Goal: Task Accomplishment & Management: Use online tool/utility

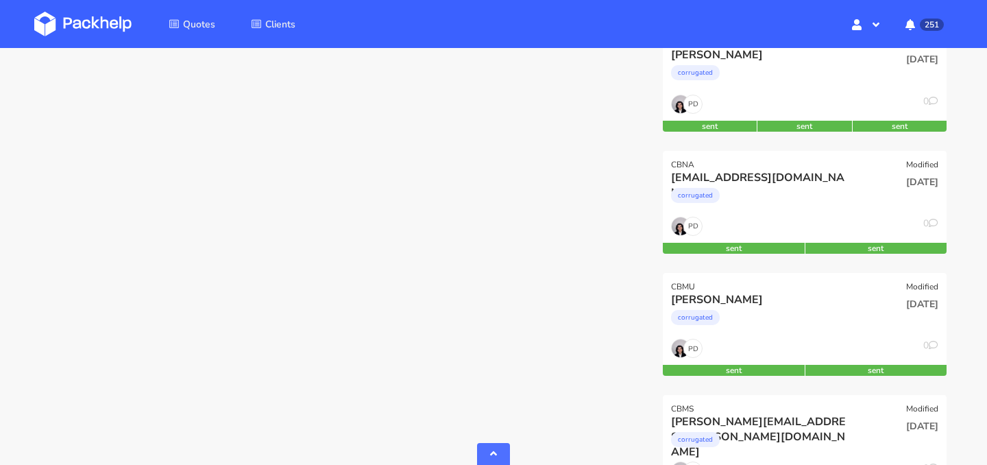
scroll to position [1204, 0]
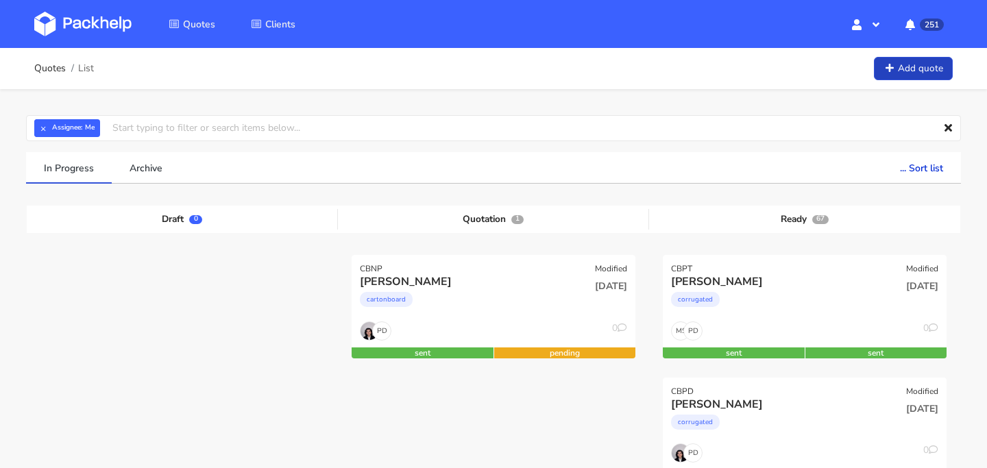
click at [909, 67] on link "Add quote" at bounding box center [913, 69] width 79 height 24
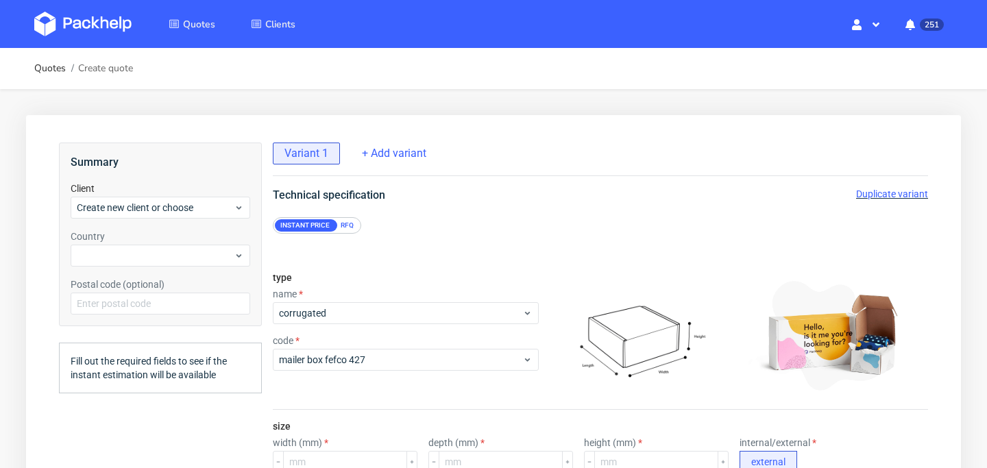
scroll to position [94, 0]
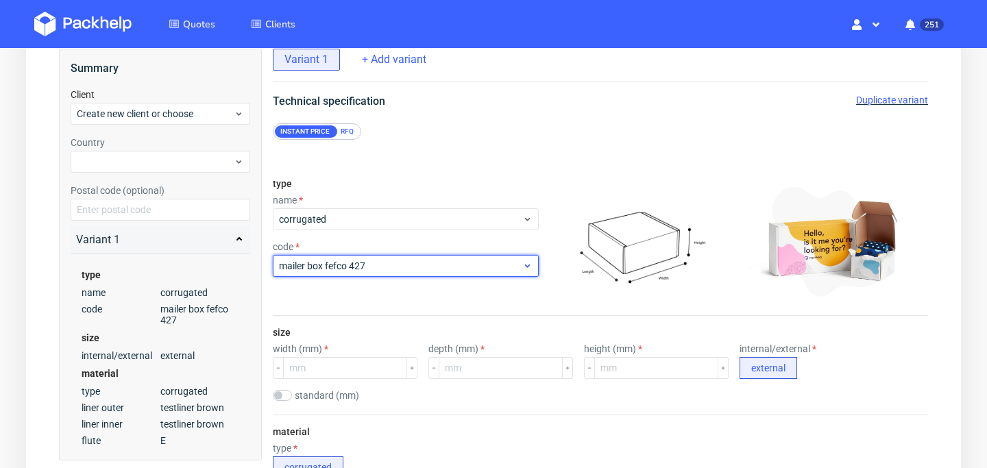
click at [381, 267] on span "mailer box fefco 427" at bounding box center [400, 266] width 243 height 14
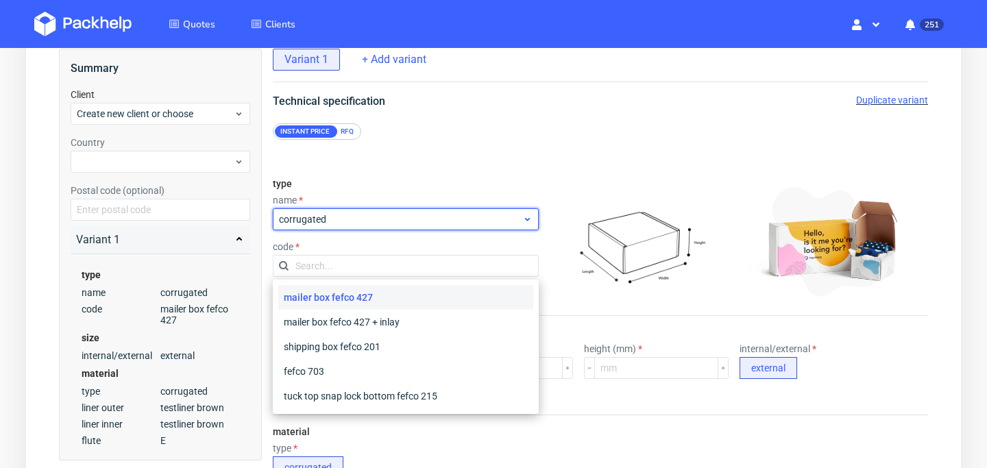
click at [396, 229] on div "corrugated" at bounding box center [406, 219] width 266 height 22
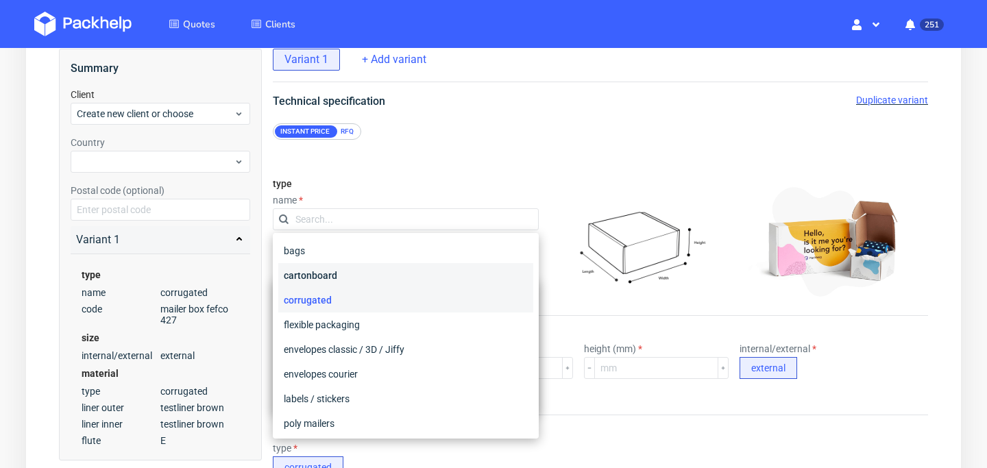
click at [402, 279] on div "cartonboard" at bounding box center [405, 275] width 255 height 25
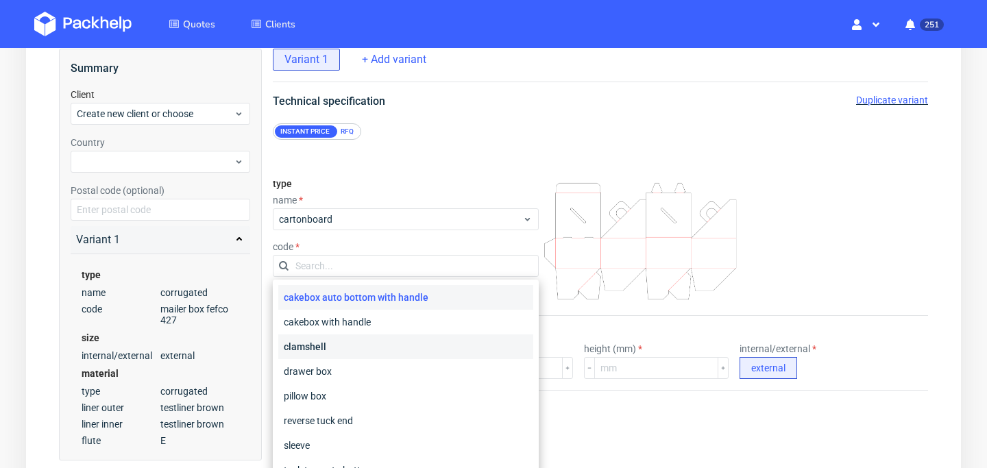
scroll to position [52, 0]
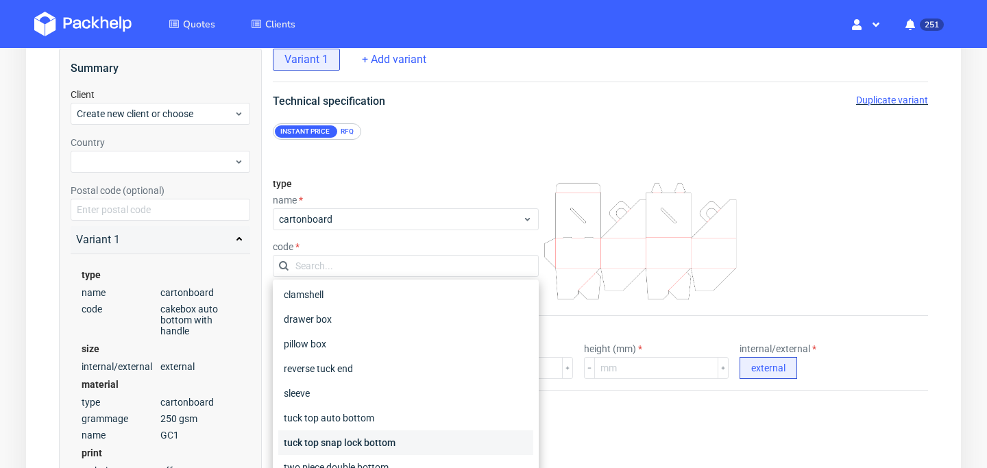
click at [402, 444] on div "tuck top snap lock bottom" at bounding box center [405, 443] width 255 height 25
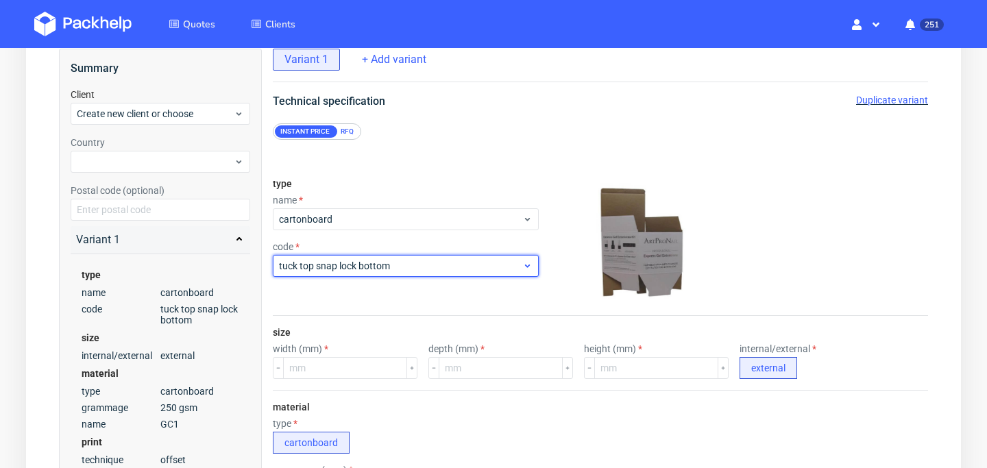
click at [440, 270] on span "tuck top snap lock bottom" at bounding box center [400, 266] width 243 height 14
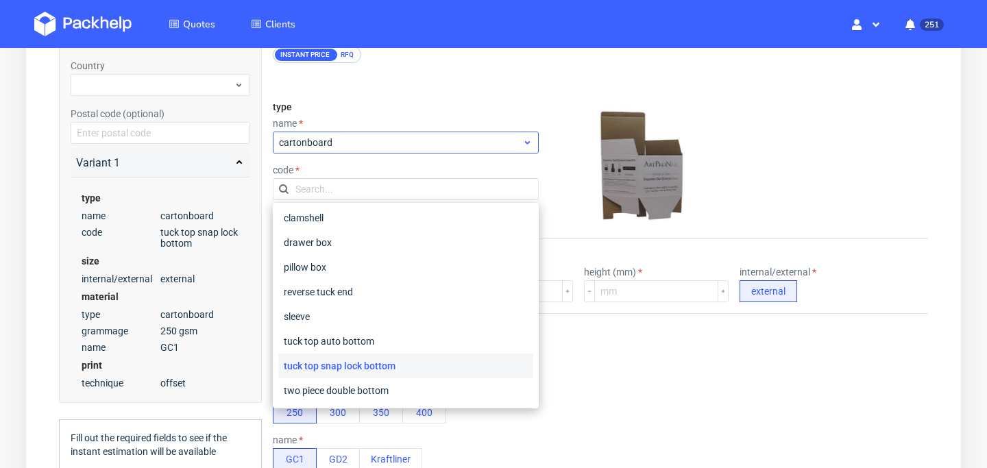
scroll to position [204, 0]
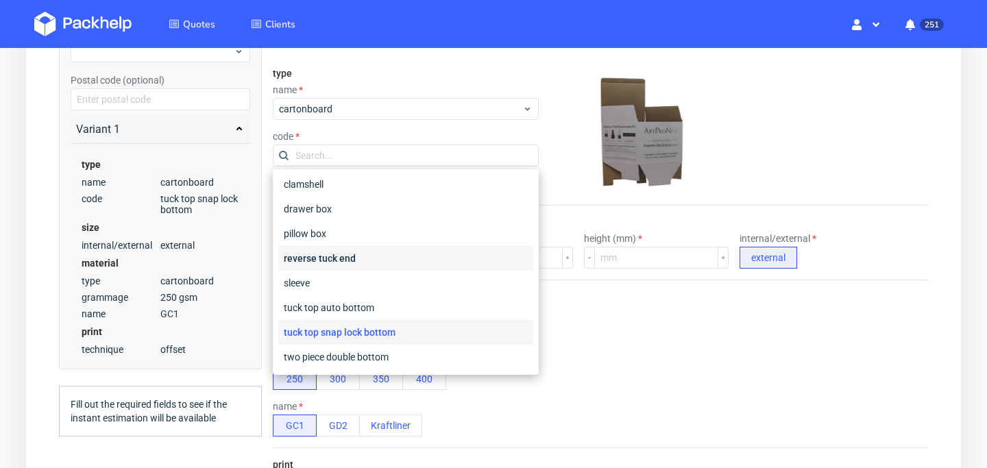
click at [448, 265] on div "reverse tuck end" at bounding box center [405, 258] width 255 height 25
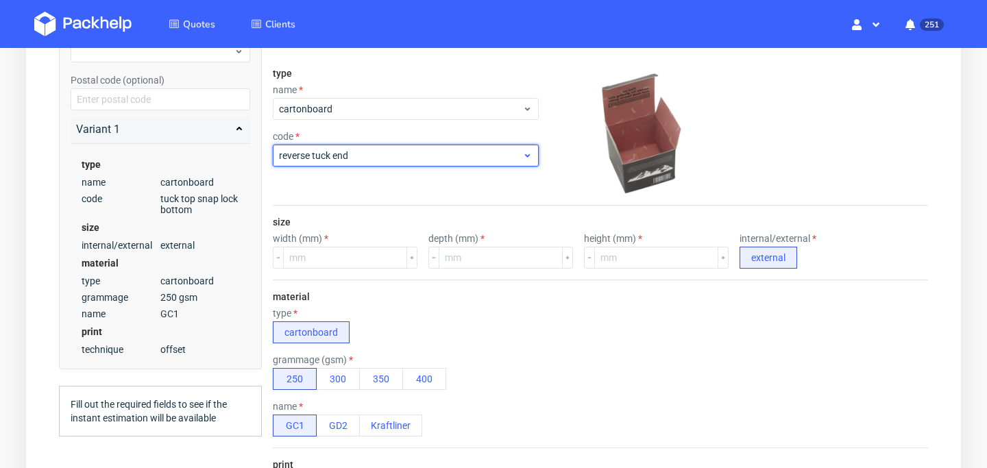
click at [457, 161] on span "reverse tuck end" at bounding box center [400, 156] width 243 height 14
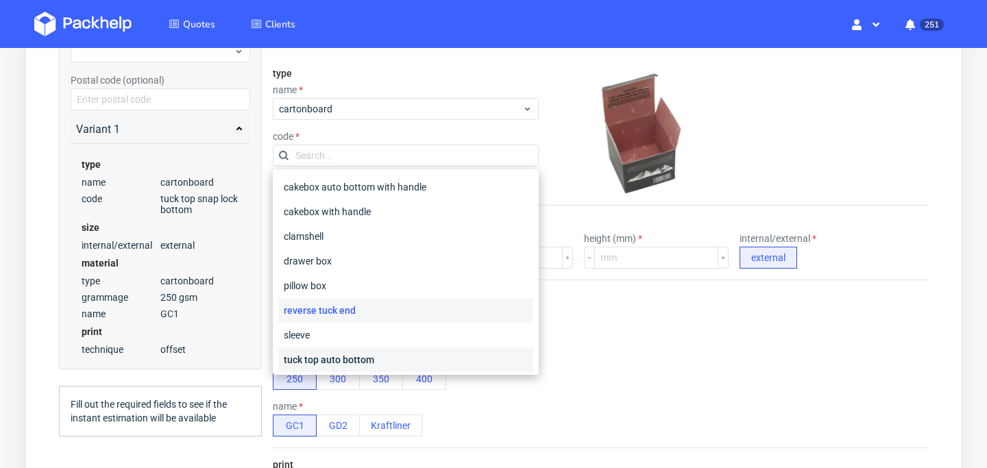
click at [423, 357] on div "tuck top auto bottom" at bounding box center [405, 360] width 255 height 25
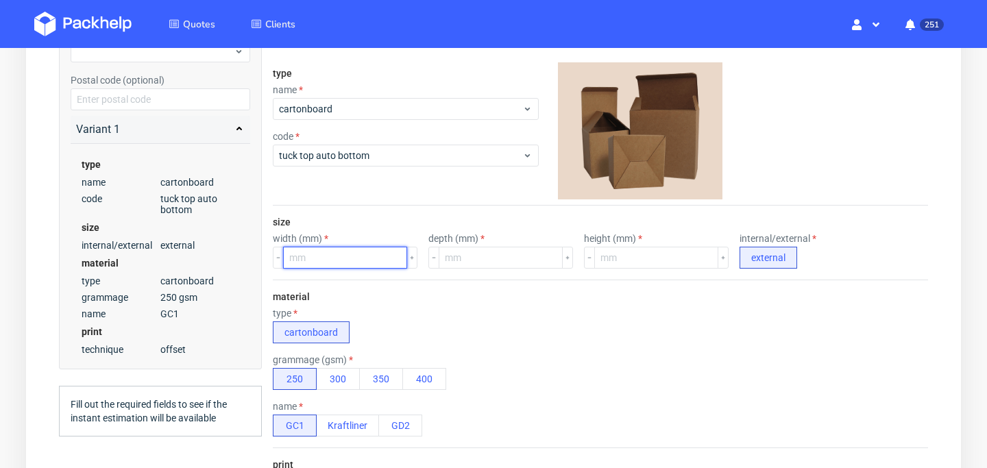
click at [350, 264] on input "number" at bounding box center [345, 258] width 124 height 22
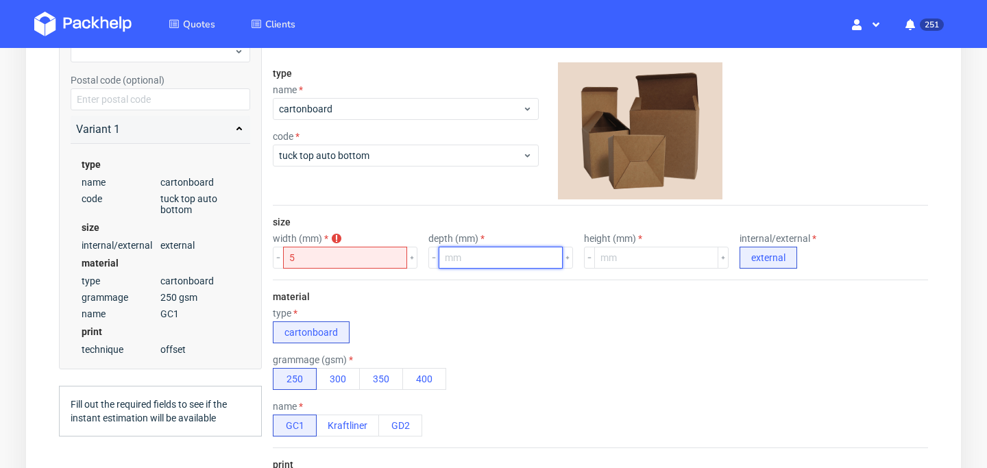
click at [474, 251] on input "number" at bounding box center [501, 258] width 124 height 22
click at [362, 261] on input "5" at bounding box center [345, 258] width 124 height 22
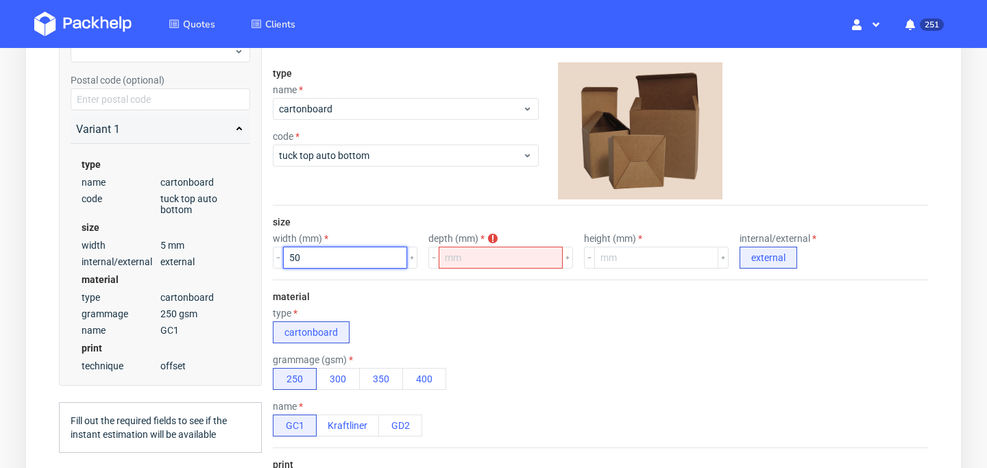
type input "50"
click at [480, 256] on input "number" at bounding box center [501, 258] width 124 height 22
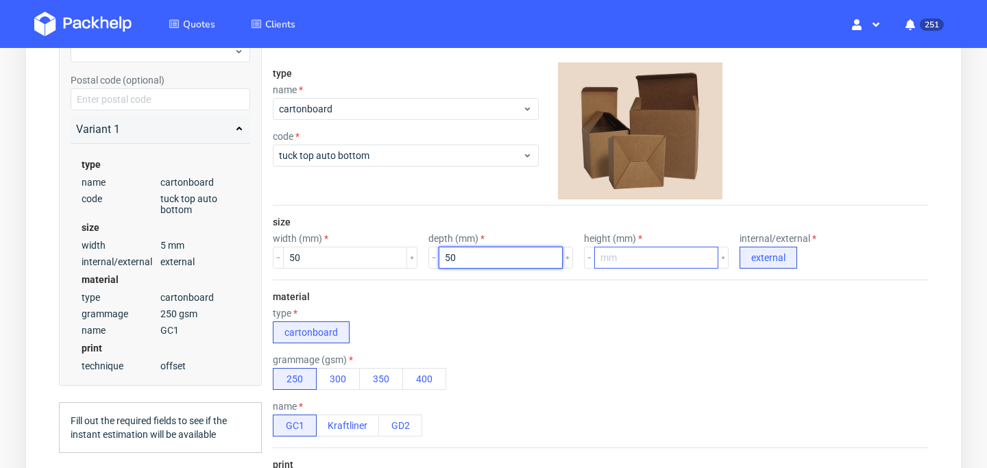
type input "50"
click at [648, 263] on input "number" at bounding box center [656, 258] width 124 height 22
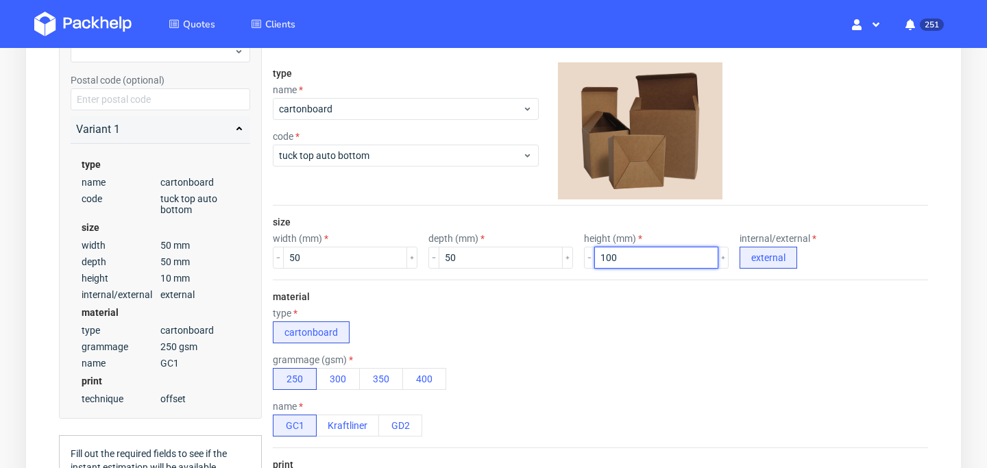
type input "100"
click at [512, 305] on div "material type cartonboard grammage (gsm) 250 300 350 400 name GC1 Kraftliner GD2" at bounding box center [600, 364] width 655 height 168
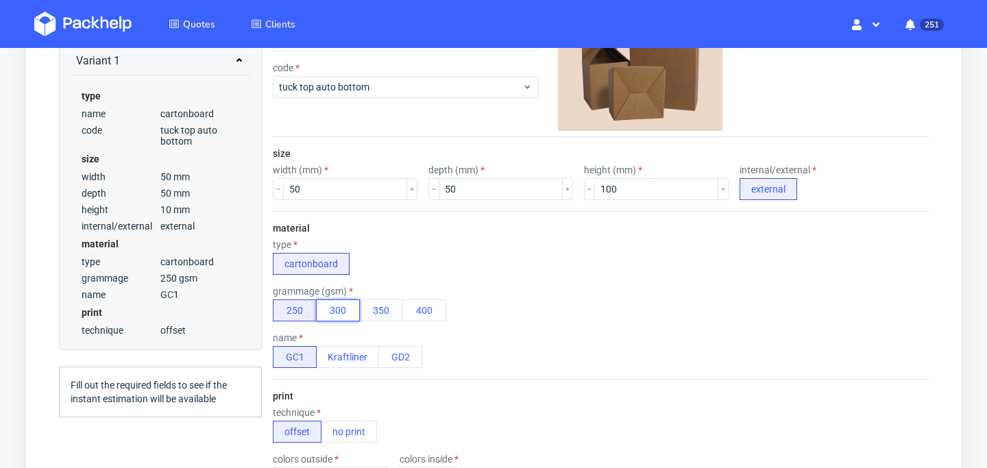
click at [340, 315] on button "300" at bounding box center [338, 311] width 44 height 22
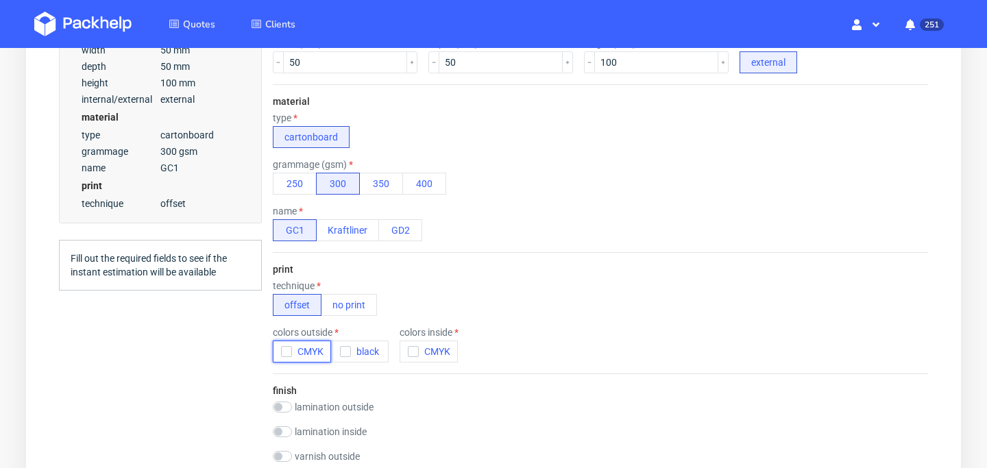
click at [287, 351] on use "button" at bounding box center [286, 352] width 6 height 5
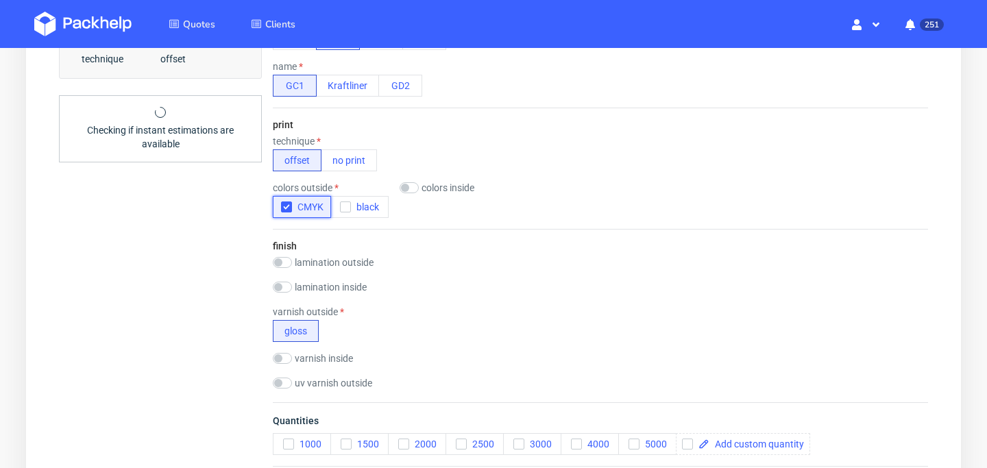
scroll to position [544, 0]
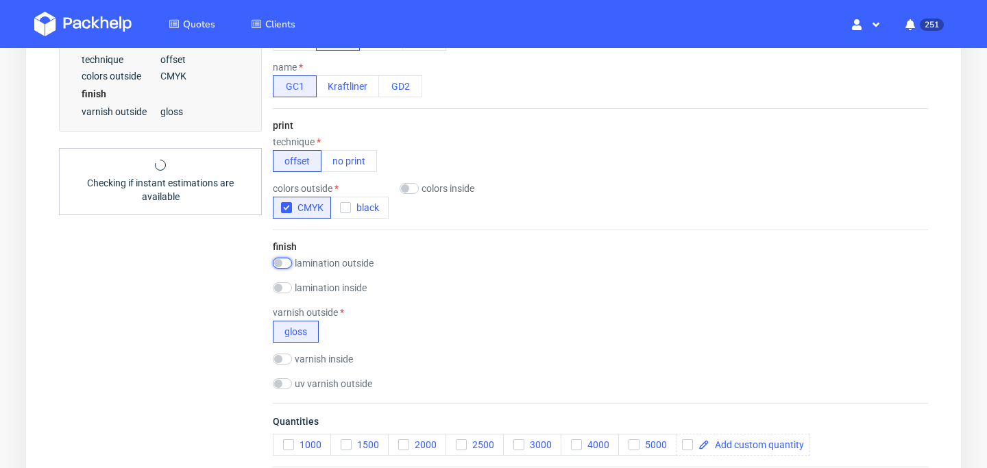
click at [282, 266] on input "checkbox" at bounding box center [282, 263] width 19 height 11
checkbox input "true"
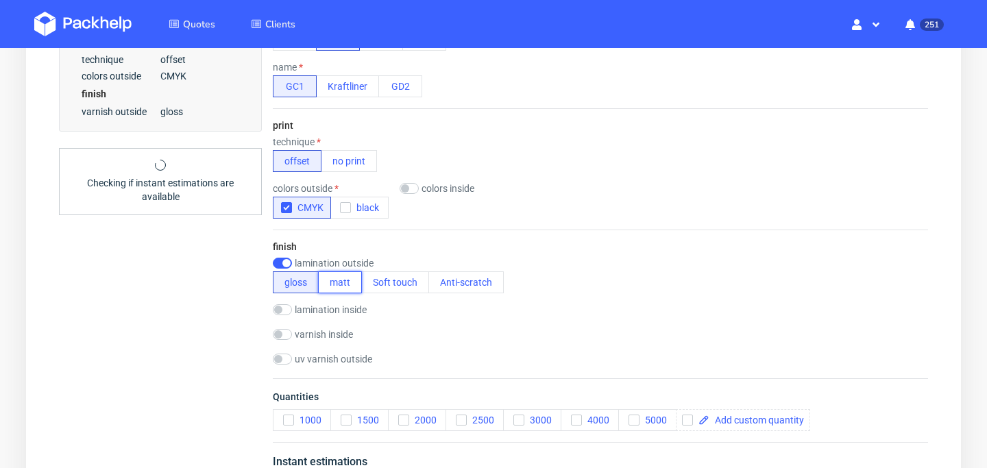
click at [339, 284] on button "matt" at bounding box center [340, 283] width 44 height 22
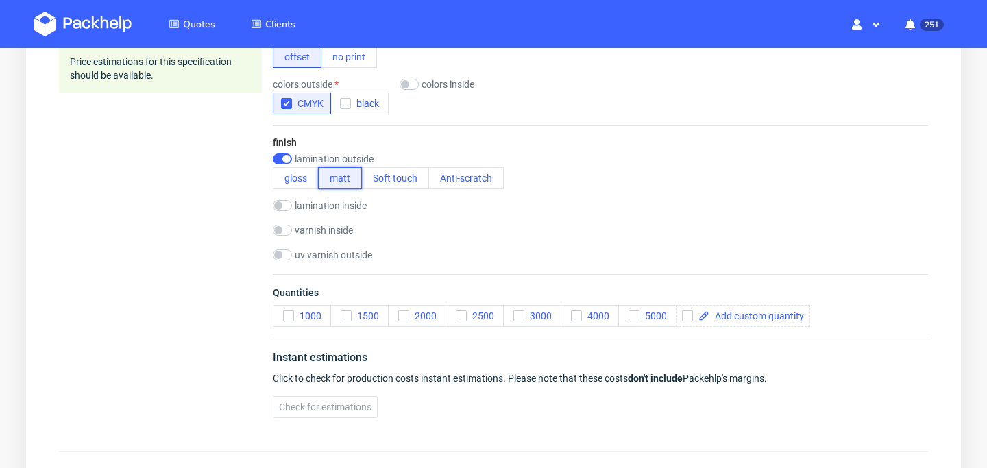
scroll to position [647, 0]
click at [350, 315] on icon "button" at bounding box center [346, 318] width 10 height 10
click at [329, 413] on span "Check for estimations" at bounding box center [325, 409] width 93 height 10
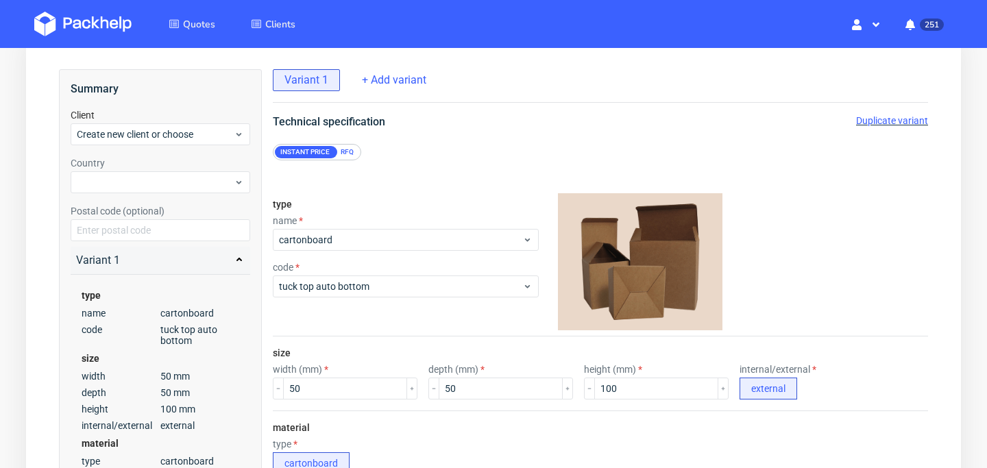
scroll to position [99, 0]
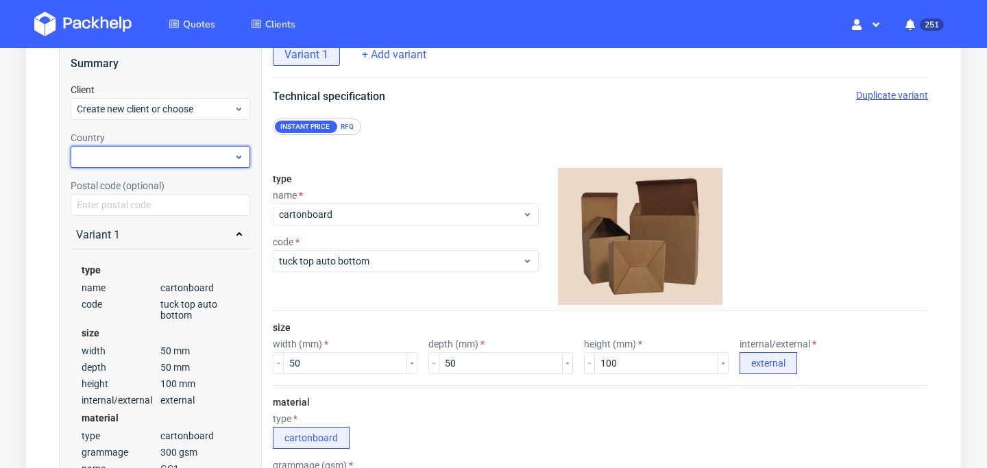
click at [202, 154] on div at bounding box center [161, 157] width 180 height 22
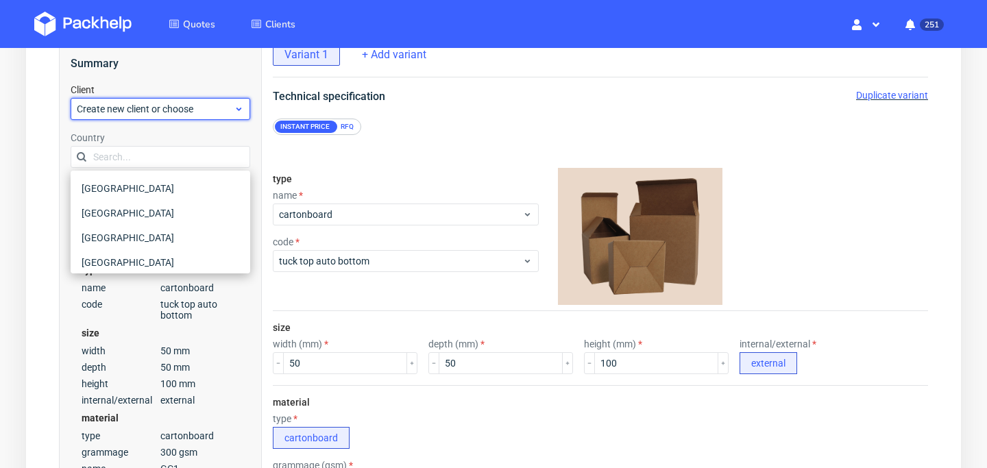
click at [209, 113] on span "Create new client or choose" at bounding box center [155, 109] width 157 height 14
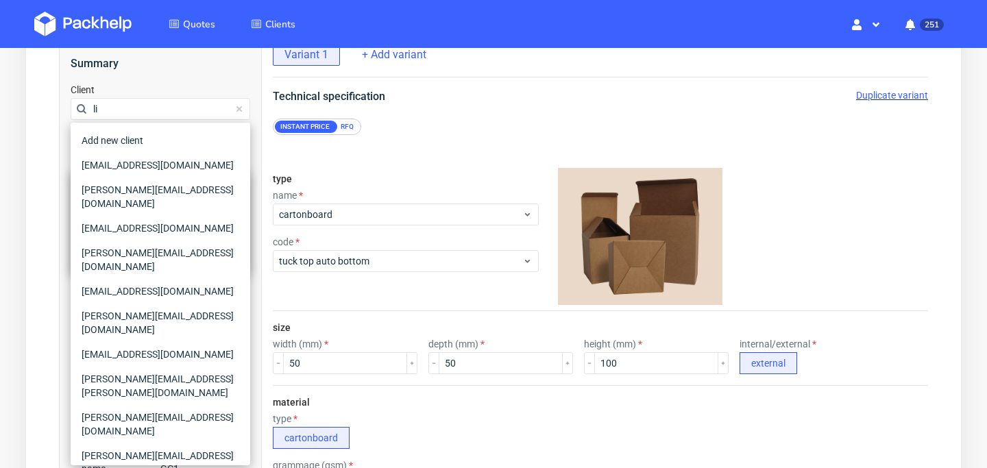
type input "l"
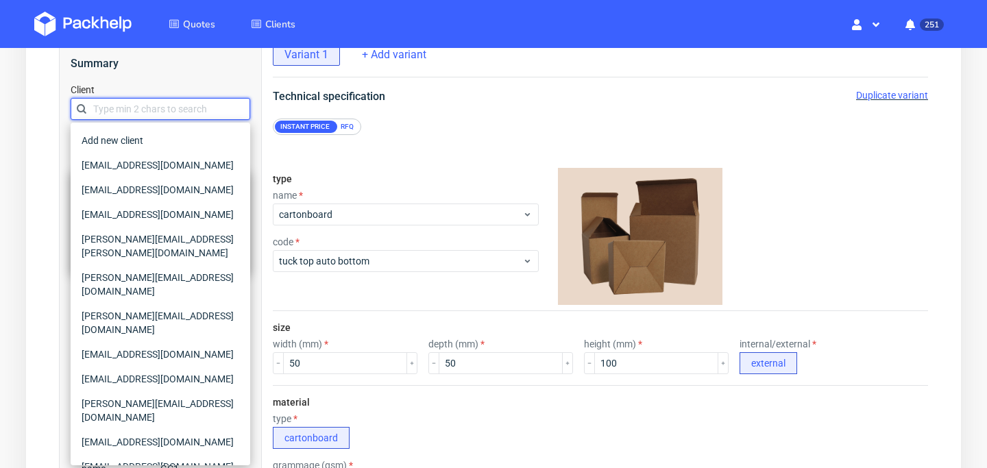
paste input "[PERSON_NAME][EMAIL_ADDRESS][DOMAIN_NAME]"
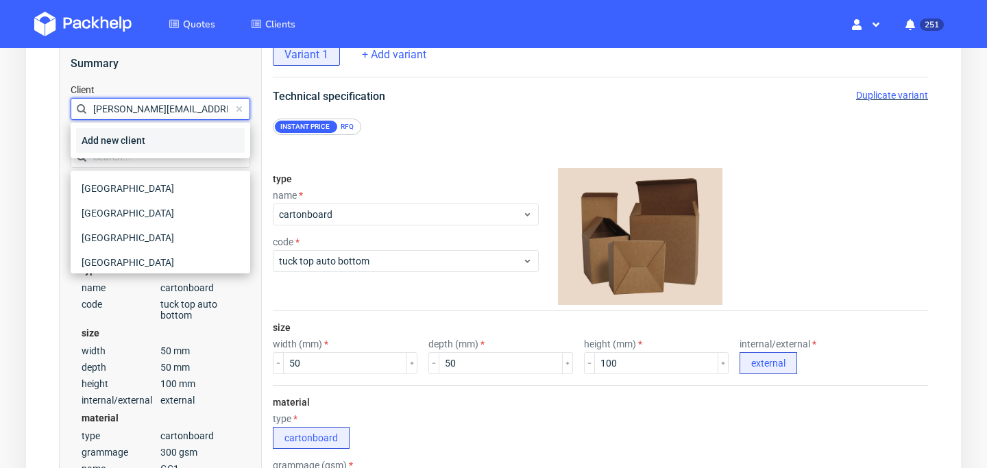
type input "[PERSON_NAME][EMAIL_ADDRESS][DOMAIN_NAME]"
click at [173, 144] on div "Add new client" at bounding box center [160, 140] width 169 height 25
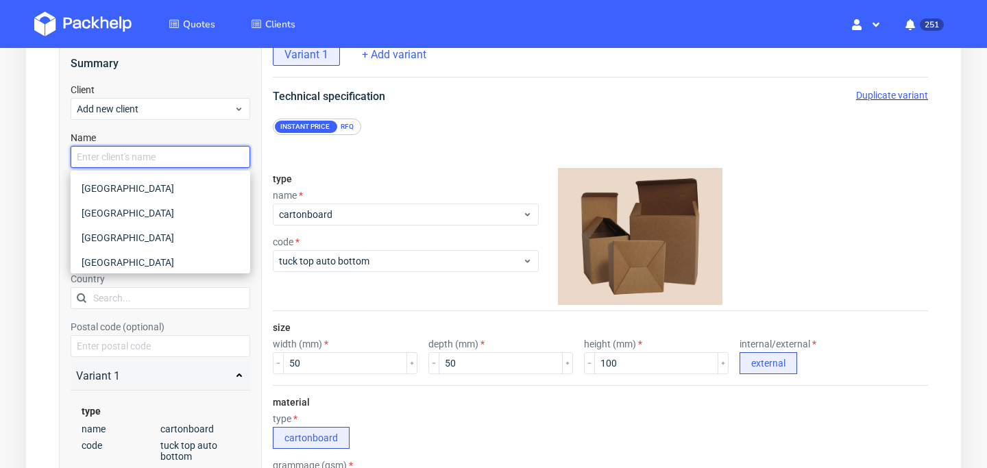
click at [160, 149] on input "text" at bounding box center [161, 157] width 180 height 22
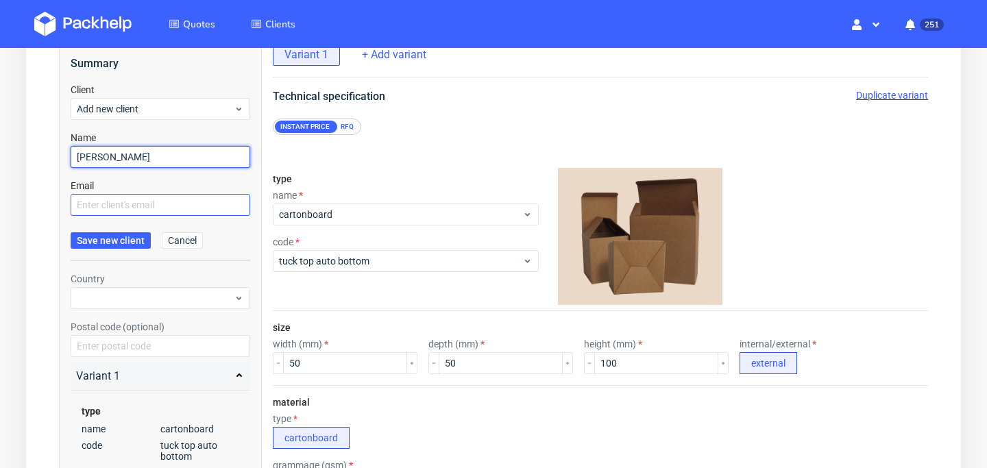
type input "[PERSON_NAME]"
click at [193, 202] on input "text" at bounding box center [161, 205] width 180 height 22
paste input "[PERSON_NAME][EMAIL_ADDRESS][DOMAIN_NAME]"
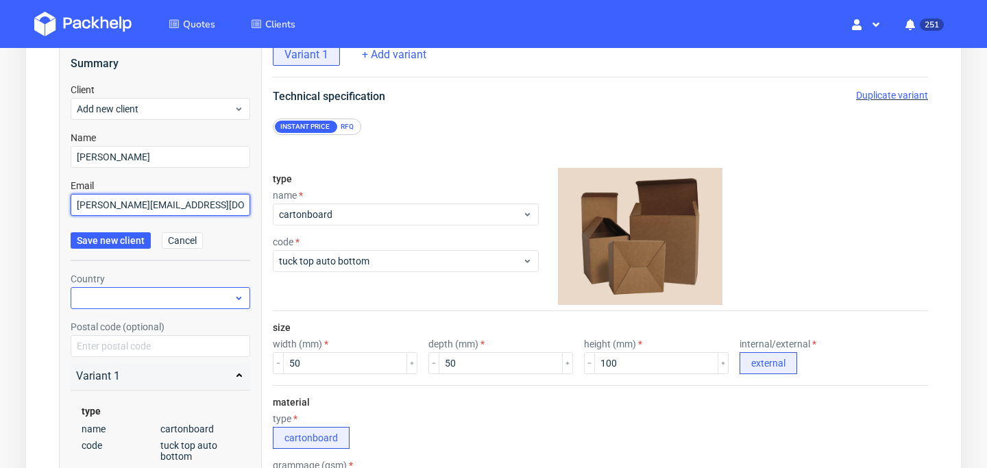
type input "[PERSON_NAME][EMAIL_ADDRESS][DOMAIN_NAME]"
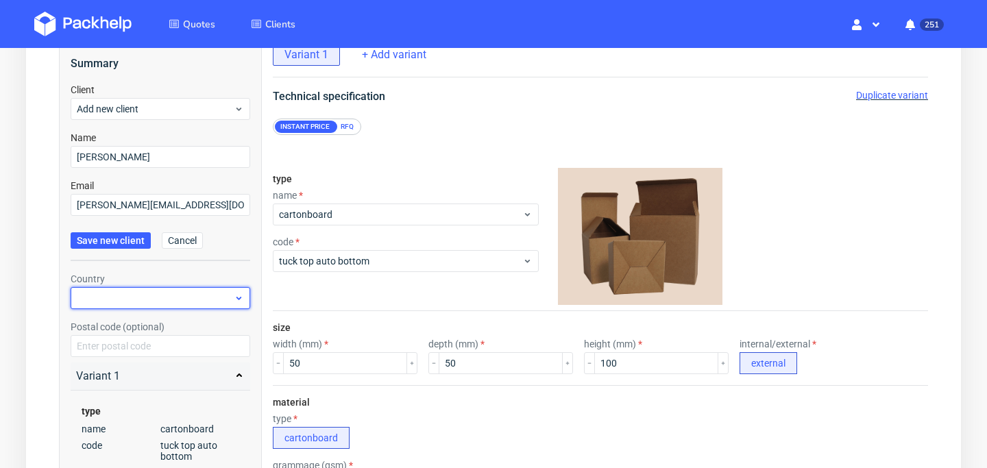
click at [136, 293] on div at bounding box center [161, 298] width 180 height 22
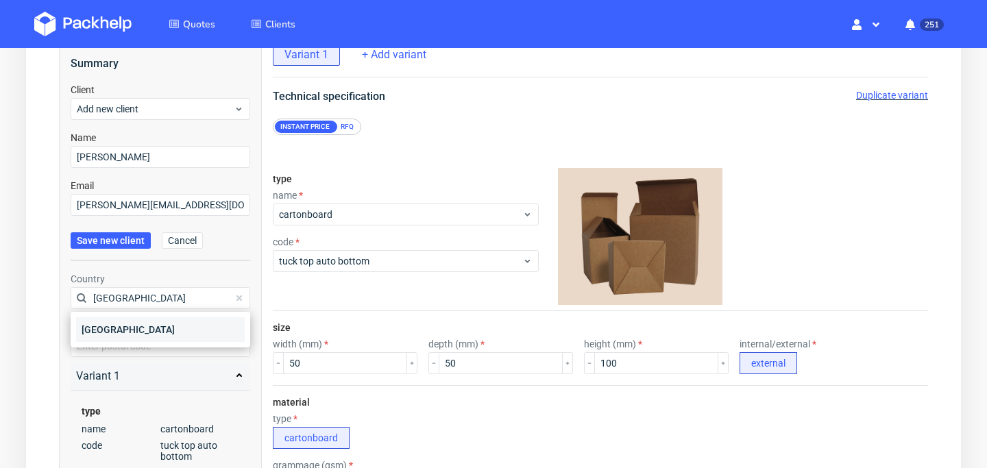
type input "[GEOGRAPHIC_DATA]"
click at [145, 328] on div "[GEOGRAPHIC_DATA]" at bounding box center [160, 329] width 169 height 25
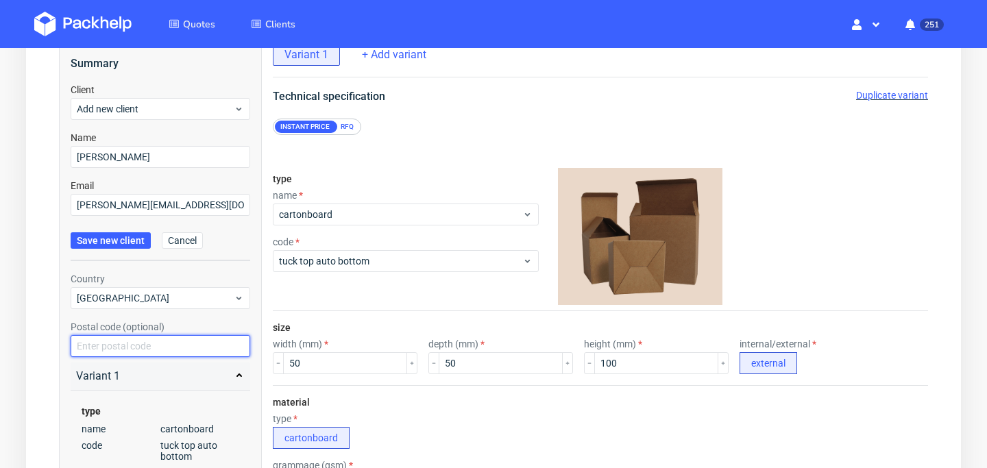
click at [152, 341] on input "text" at bounding box center [161, 346] width 180 height 22
type input "8"
type input "80000"
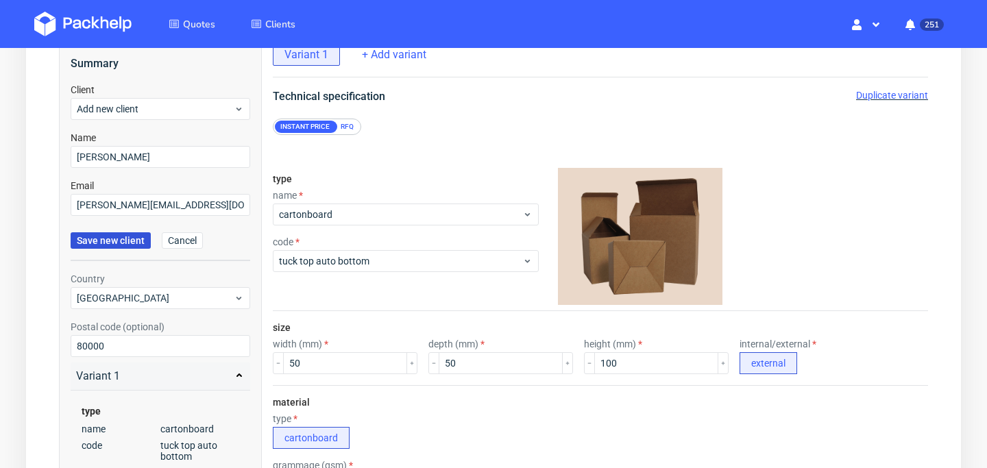
click at [106, 237] on span "Save new client" at bounding box center [111, 241] width 68 height 10
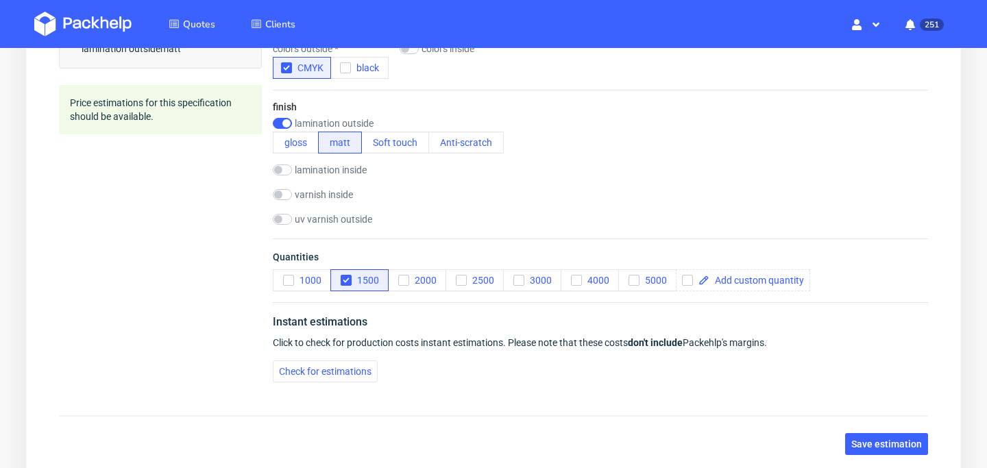
scroll to position [781, 0]
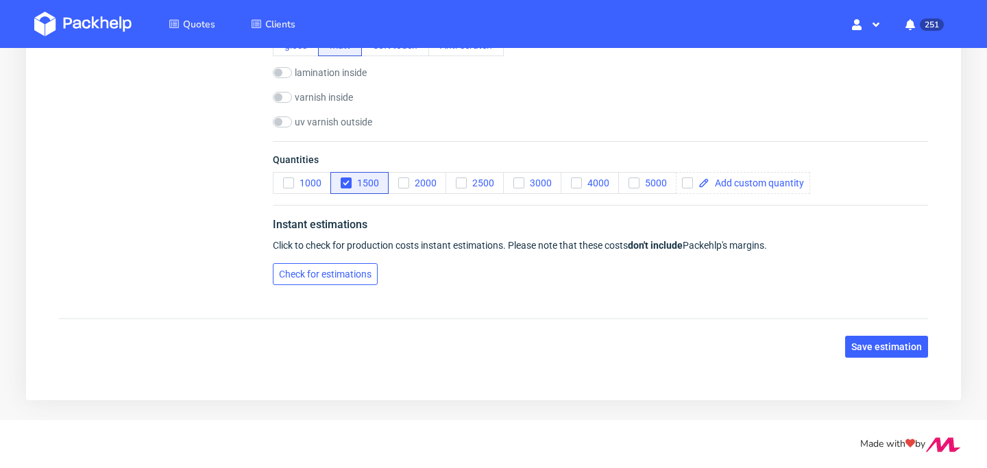
click at [341, 270] on span "Check for estimations" at bounding box center [325, 274] width 93 height 10
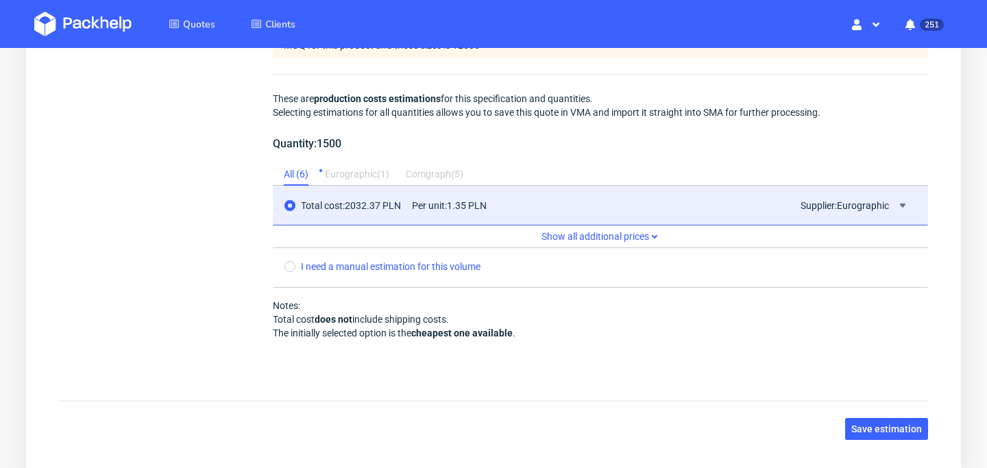
scroll to position [1124, 0]
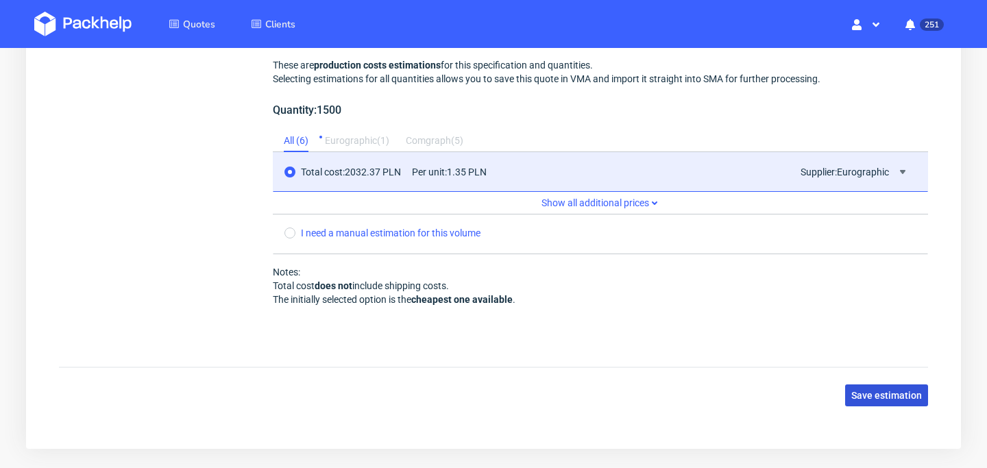
click at [882, 392] on span "Save estimation" at bounding box center [887, 396] width 71 height 10
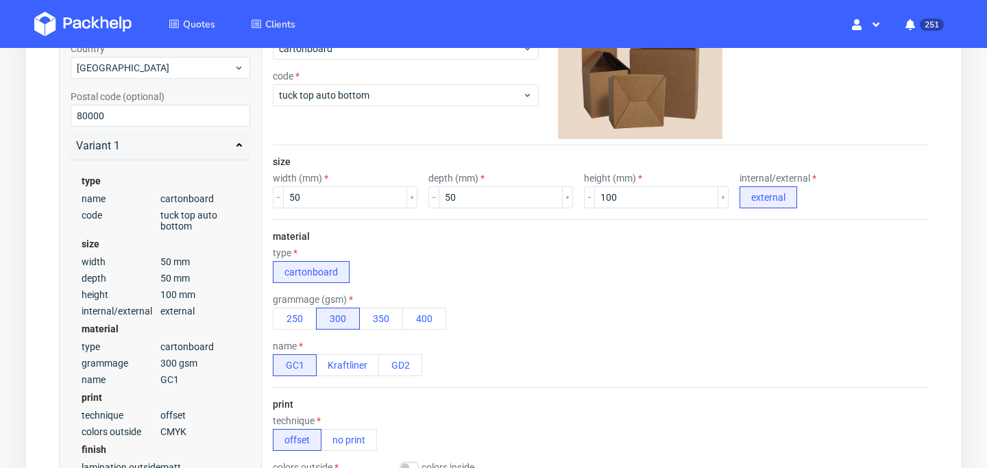
scroll to position [264, 0]
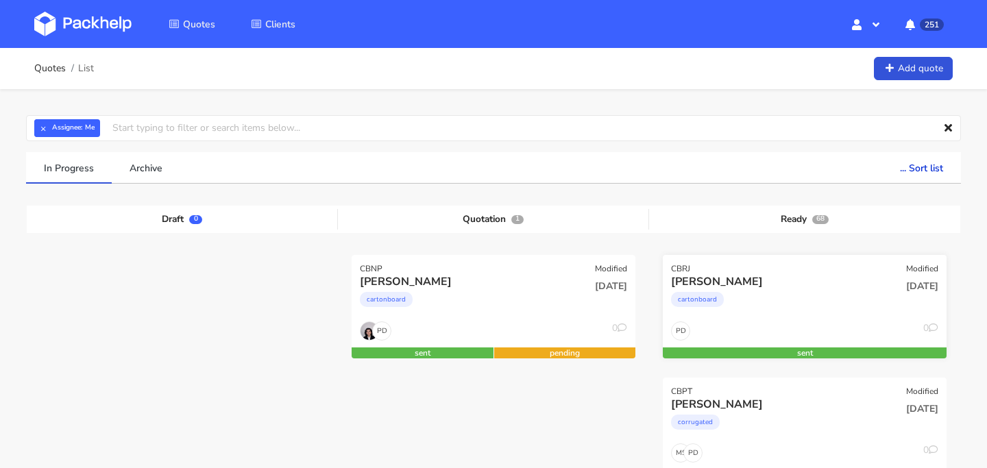
click at [719, 317] on div "cartonboard" at bounding box center [762, 302] width 182 height 27
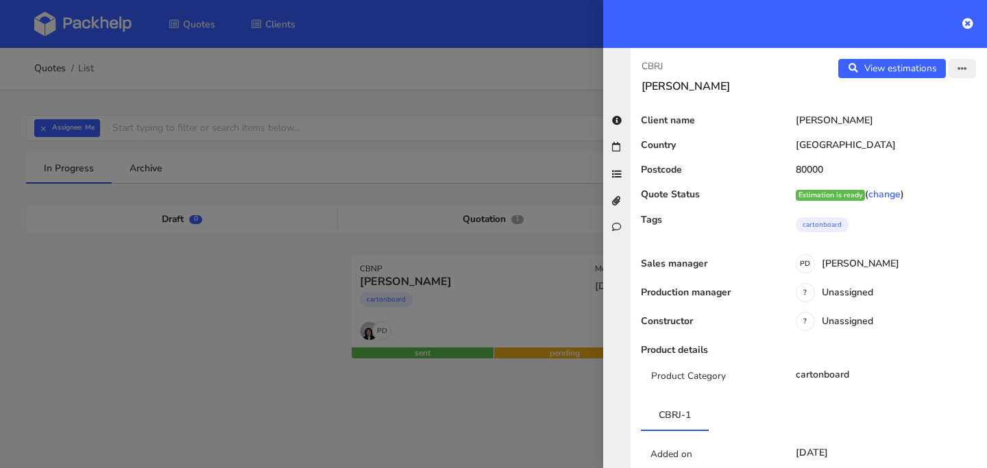
click at [966, 67] on icon "button" at bounding box center [963, 69] width 10 height 10
click at [928, 119] on link "Edit quote" at bounding box center [918, 122] width 121 height 23
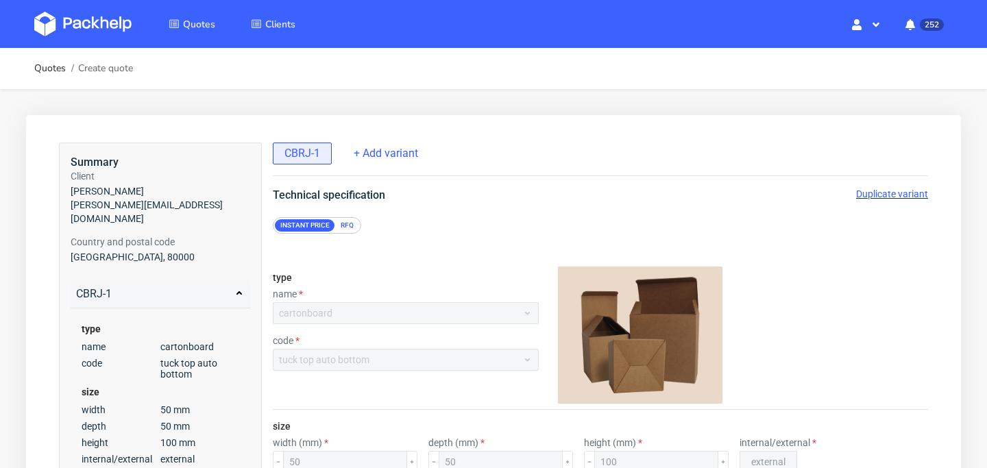
click at [896, 192] on span "Duplicate variant" at bounding box center [892, 194] width 72 height 11
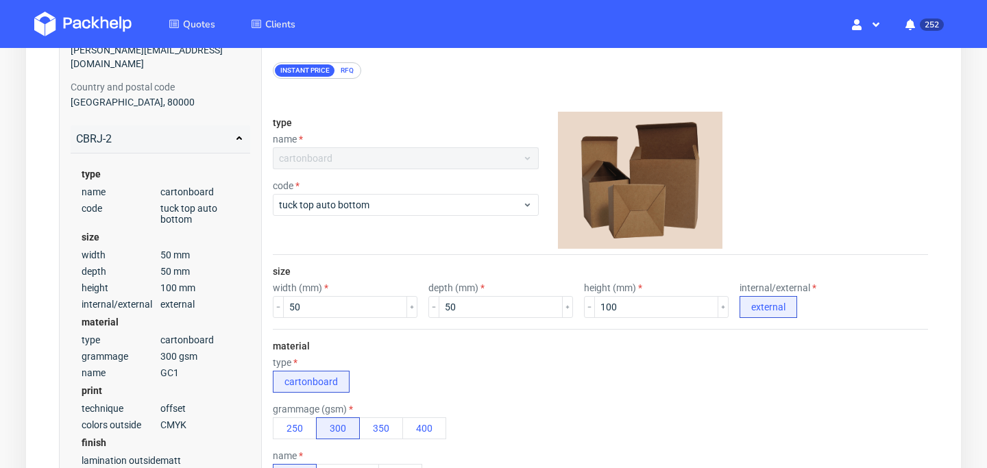
scroll to position [154, 0]
drag, startPoint x: 344, startPoint y: 306, endPoint x: 265, endPoint y: 305, distance: 78.9
click at [265, 305] on form "type name cartonboard code tuck top auto bottom size width (mm) 50 depth (mm) 5…" at bounding box center [600, 438] width 710 height 716
type input "65"
drag, startPoint x: 492, startPoint y: 315, endPoint x: 363, endPoint y: 293, distance: 130.0
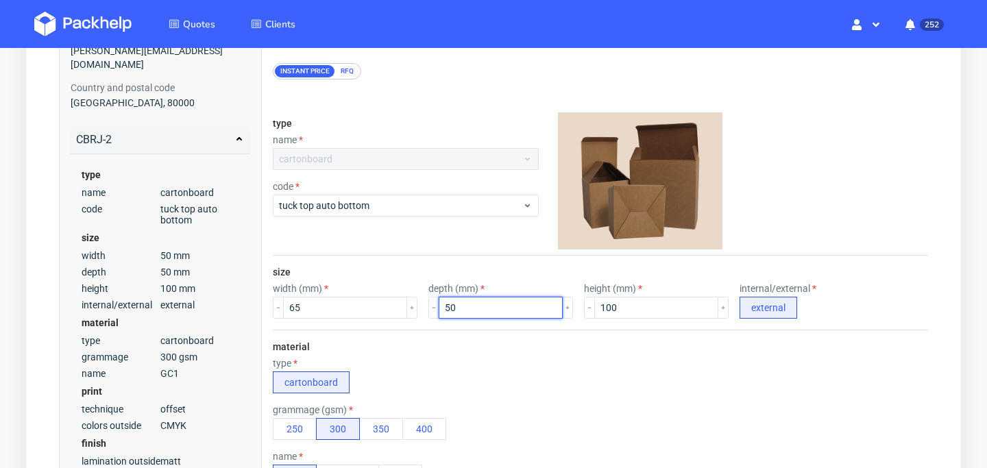
click at [363, 293] on div "width (mm) 65 depth (mm) 50 height (mm) 100 internal/external external" at bounding box center [600, 301] width 655 height 36
type input "65"
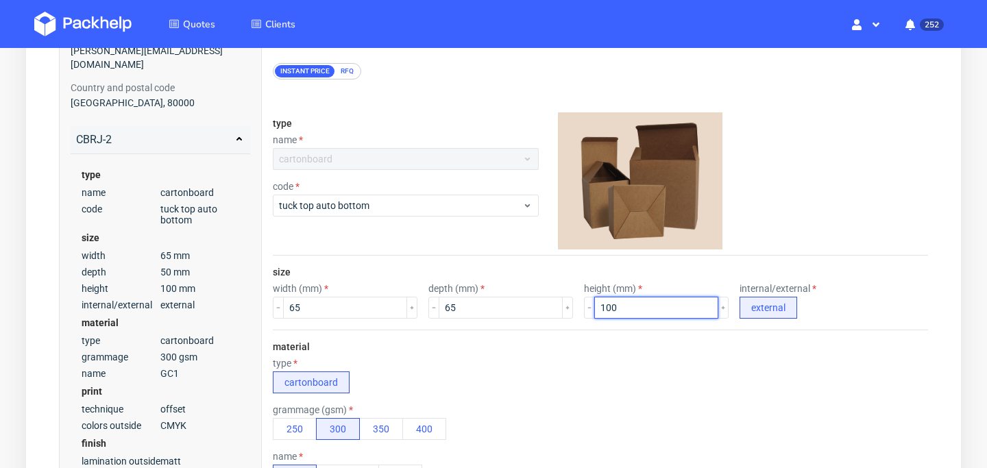
click at [655, 308] on input "100" at bounding box center [656, 308] width 124 height 22
type input "1"
type input "130"
click at [598, 374] on div "type cartonboard" at bounding box center [600, 376] width 655 height 36
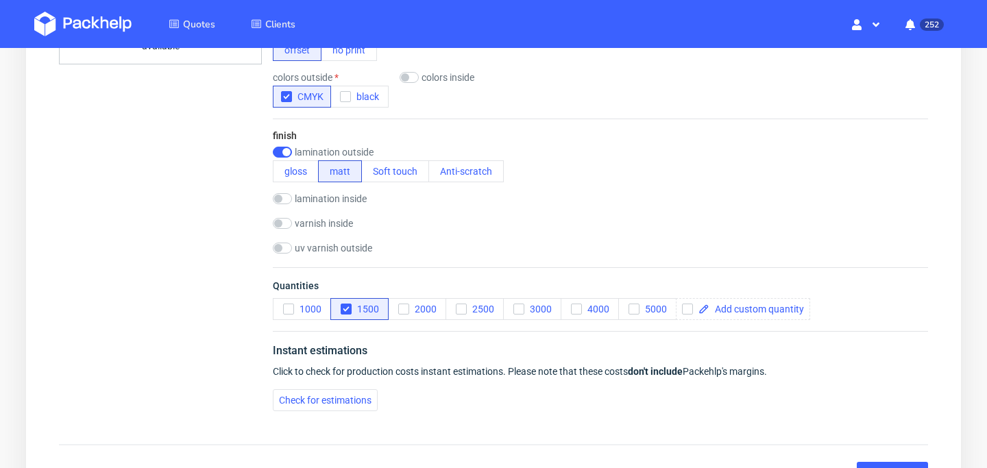
scroll to position [658, 0]
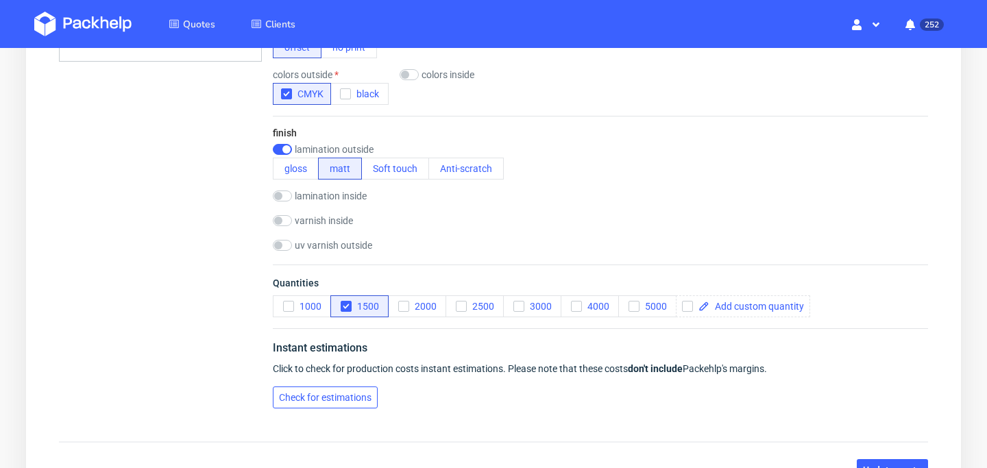
click at [335, 393] on span "Check for estimations" at bounding box center [325, 398] width 93 height 10
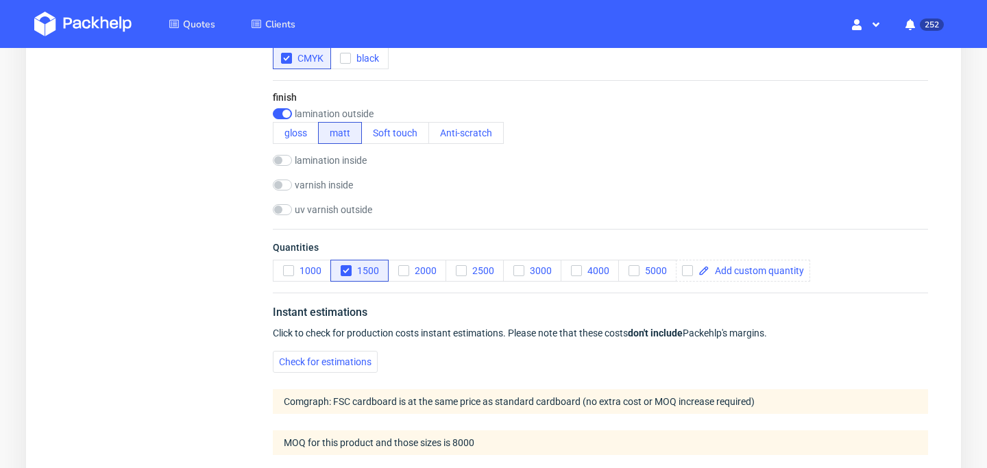
scroll to position [1173, 0]
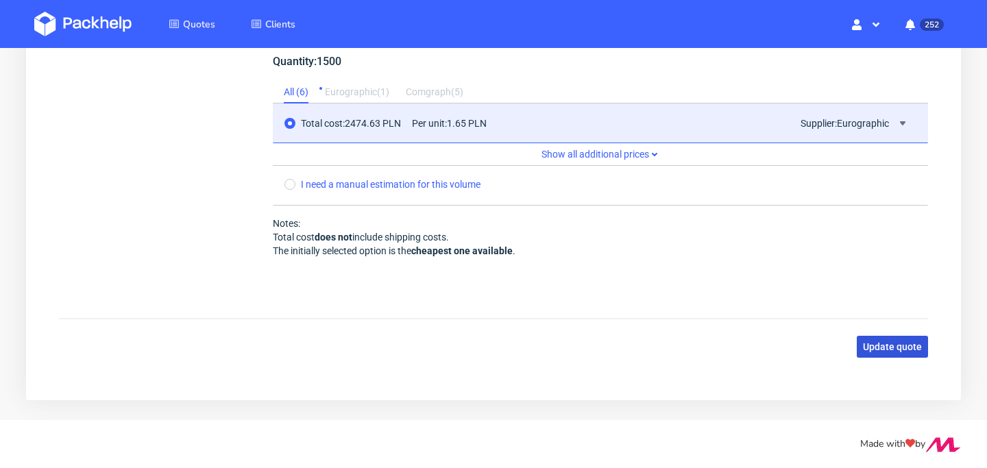
click at [910, 350] on span "Update quote" at bounding box center [892, 347] width 59 height 10
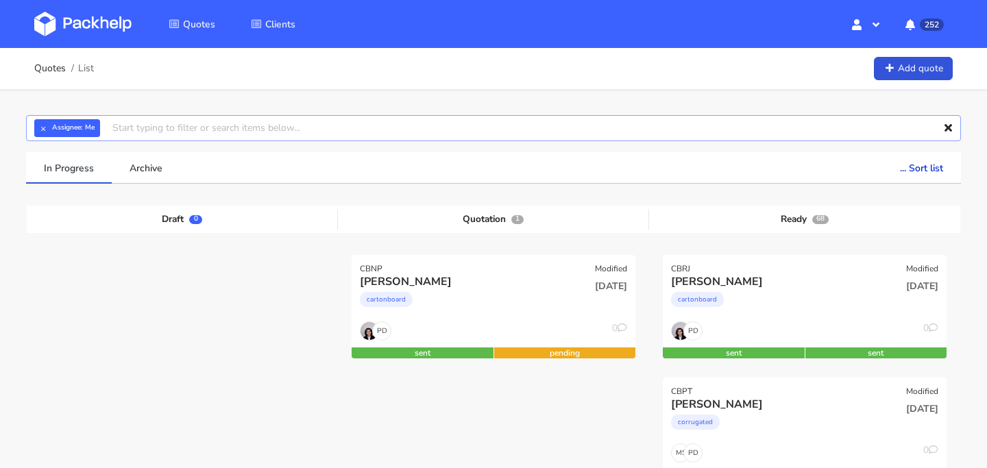
click at [311, 131] on input "text" at bounding box center [493, 128] width 935 height 26
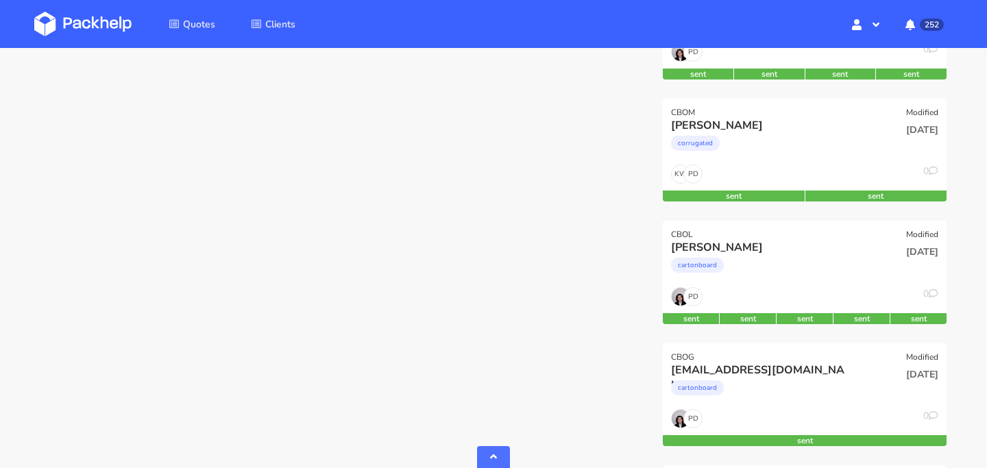
scroll to position [640, 0]
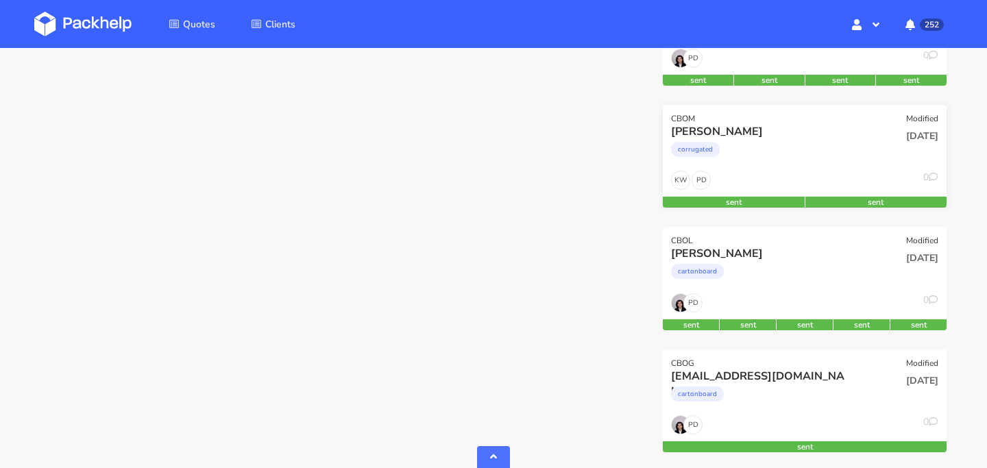
click at [817, 158] on div "corrugated" at bounding box center [762, 152] width 182 height 27
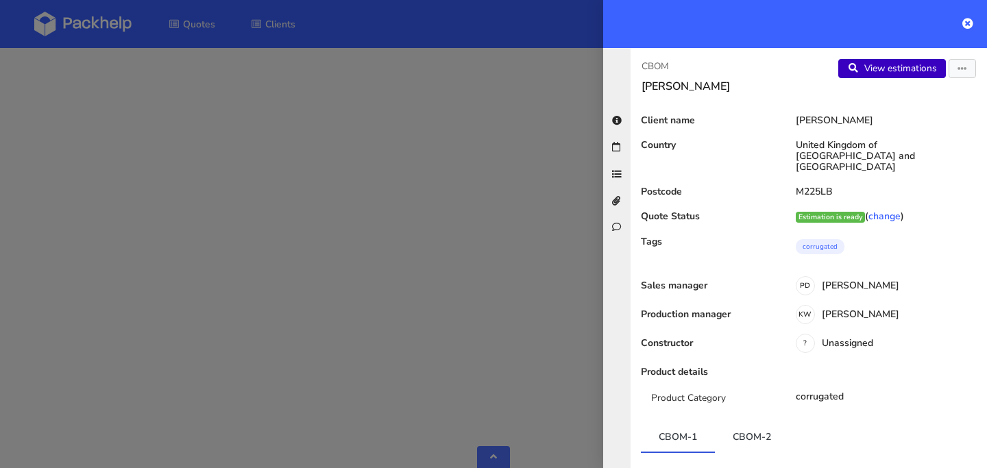
click at [917, 64] on link "View estimations" at bounding box center [893, 68] width 108 height 19
click at [966, 66] on icon "button" at bounding box center [963, 69] width 10 height 10
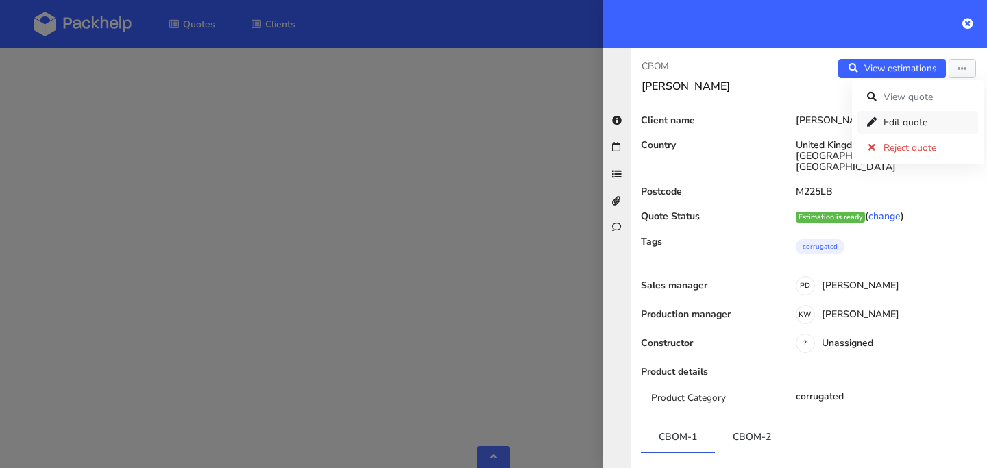
click at [911, 117] on link "Edit quote" at bounding box center [918, 122] width 121 height 23
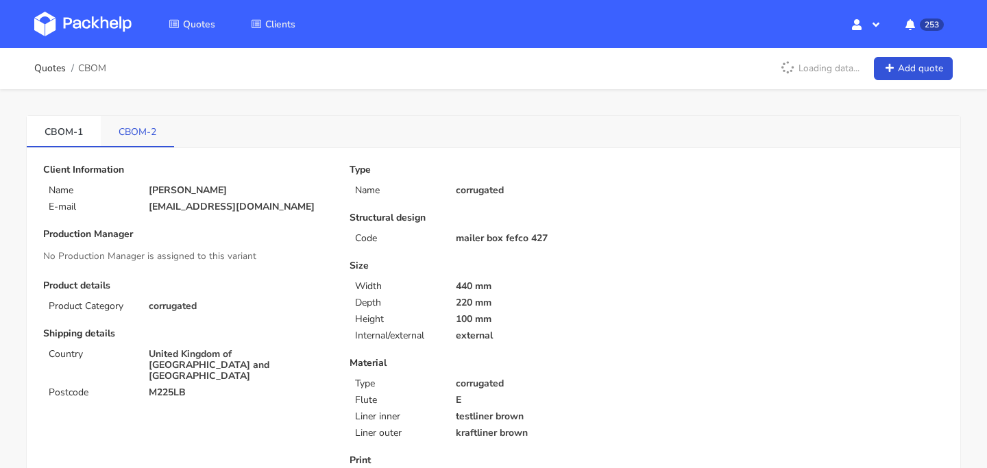
click at [136, 127] on link "CBOM-2" at bounding box center [137, 131] width 73 height 30
click at [88, 127] on link "CBOM-1" at bounding box center [64, 131] width 74 height 30
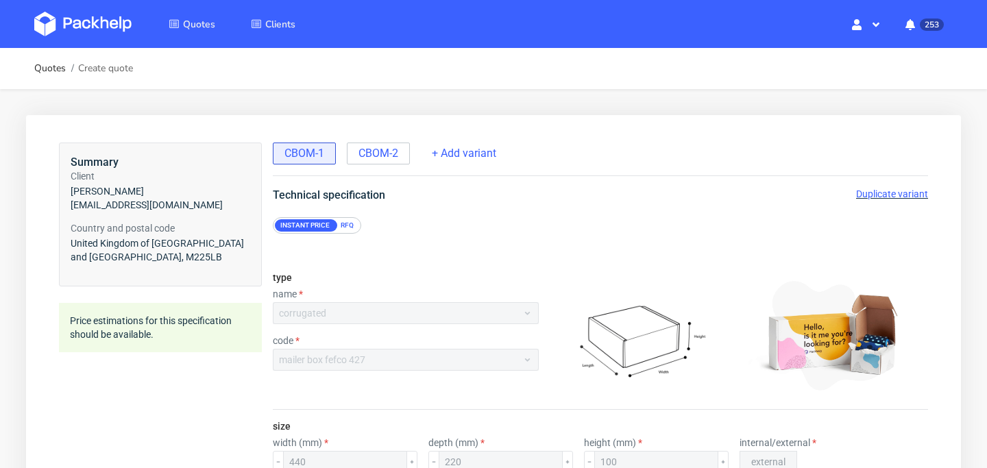
click at [922, 194] on span "Duplicate variant" at bounding box center [892, 194] width 72 height 11
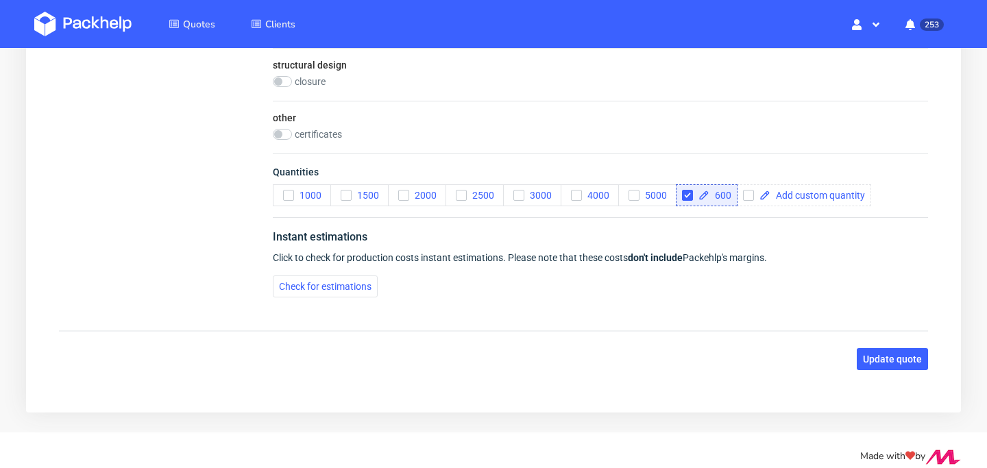
scroll to position [975, 0]
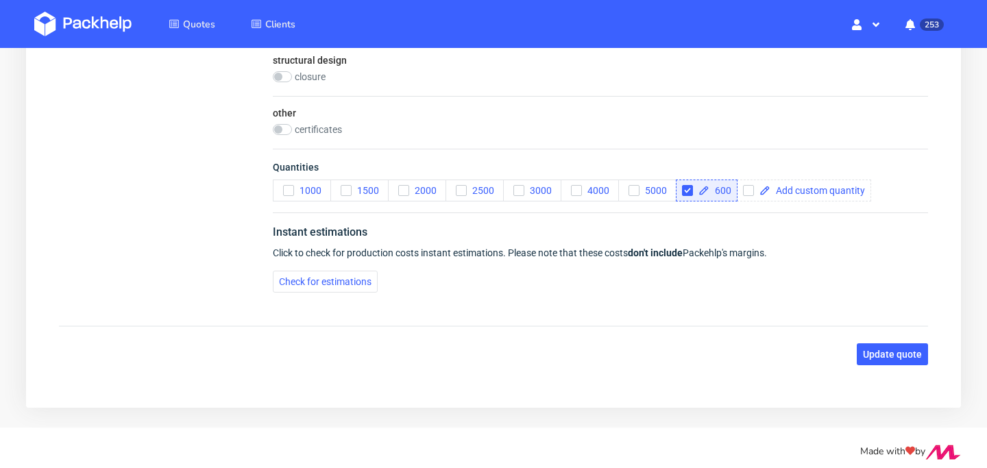
click at [727, 192] on span "600" at bounding box center [721, 191] width 22 height 10
click at [329, 280] on span "Check for estimations" at bounding box center [325, 282] width 93 height 10
checkbox input "true"
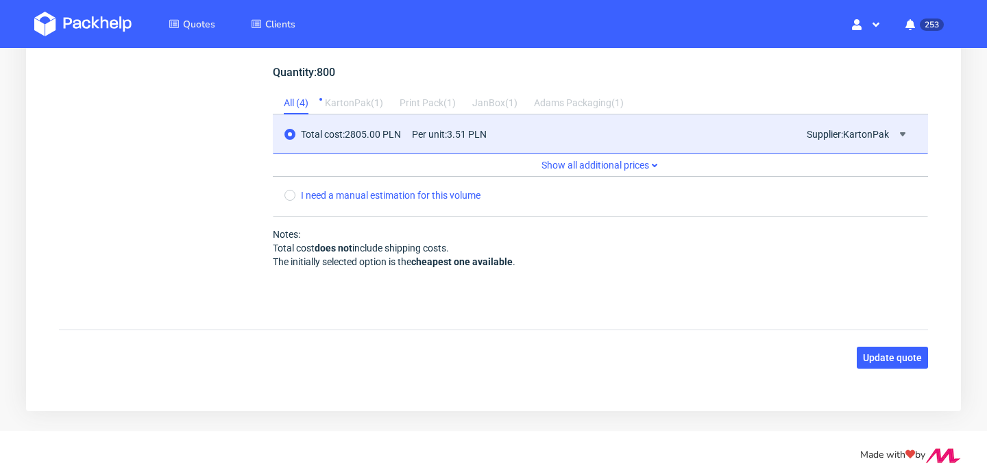
scroll to position [1334, 0]
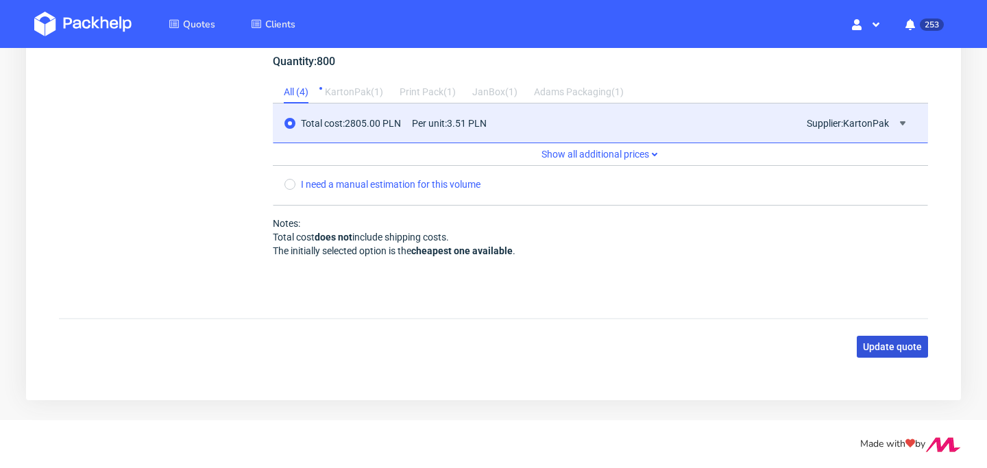
click at [892, 348] on span "Update quote" at bounding box center [892, 347] width 59 height 10
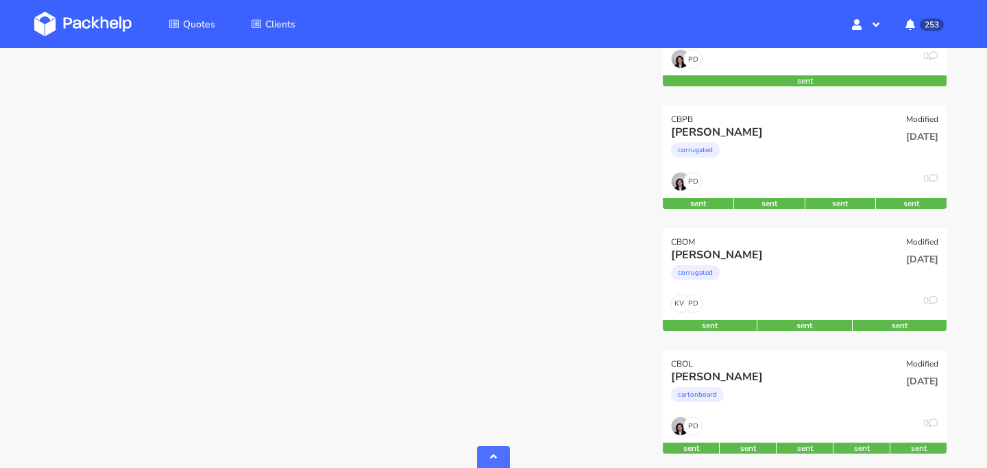
scroll to position [515, 0]
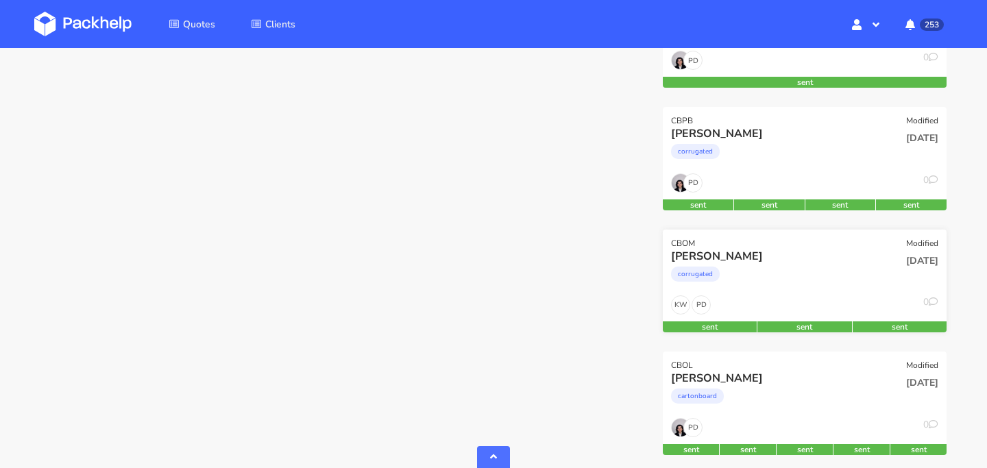
click at [758, 274] on div "corrugated" at bounding box center [762, 277] width 182 height 27
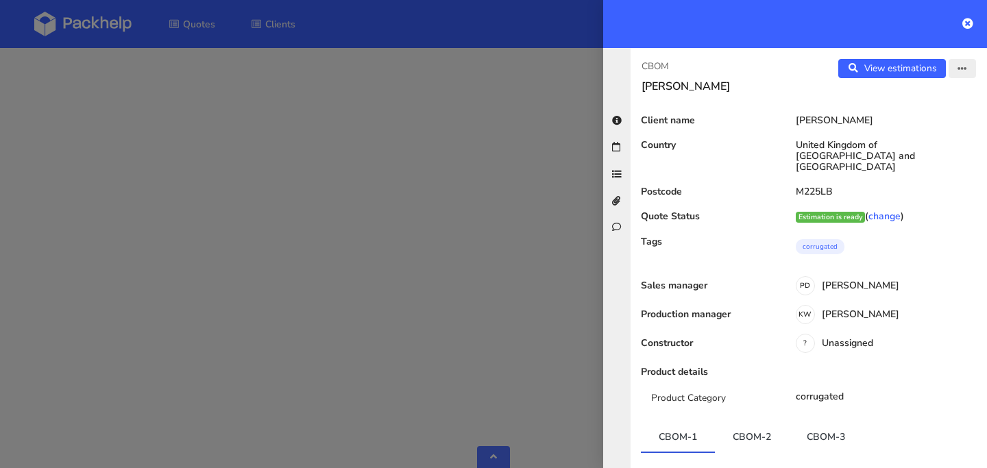
click at [967, 70] on icon "button" at bounding box center [963, 69] width 10 height 10
click at [914, 124] on link "Edit quote" at bounding box center [918, 122] width 121 height 23
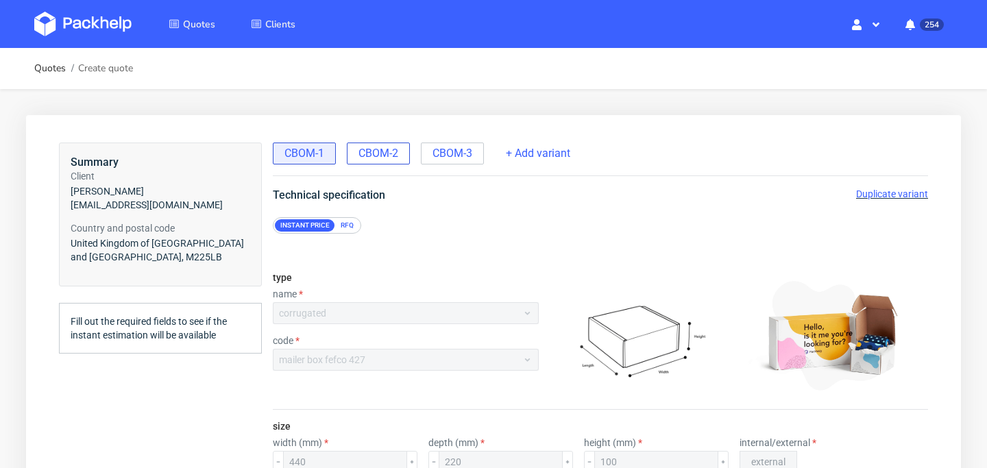
click at [385, 153] on span "CBOM-2" at bounding box center [379, 153] width 40 height 15
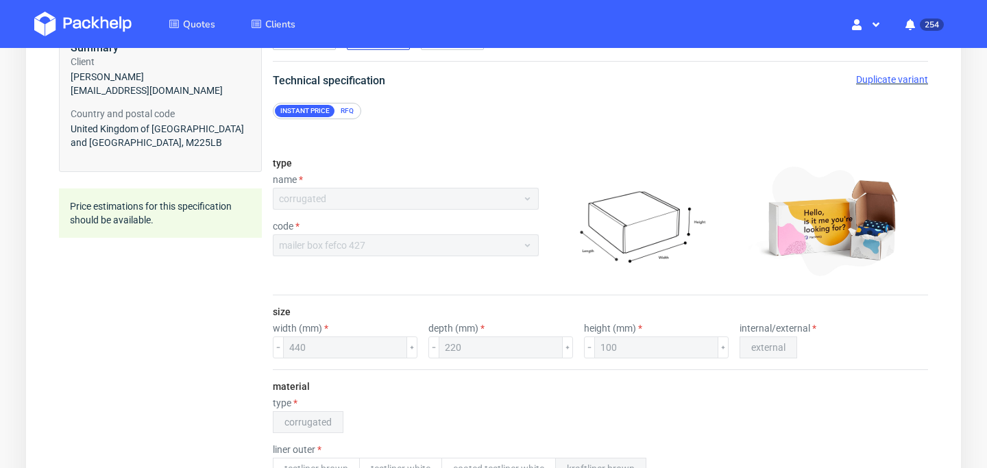
scroll to position [117, 0]
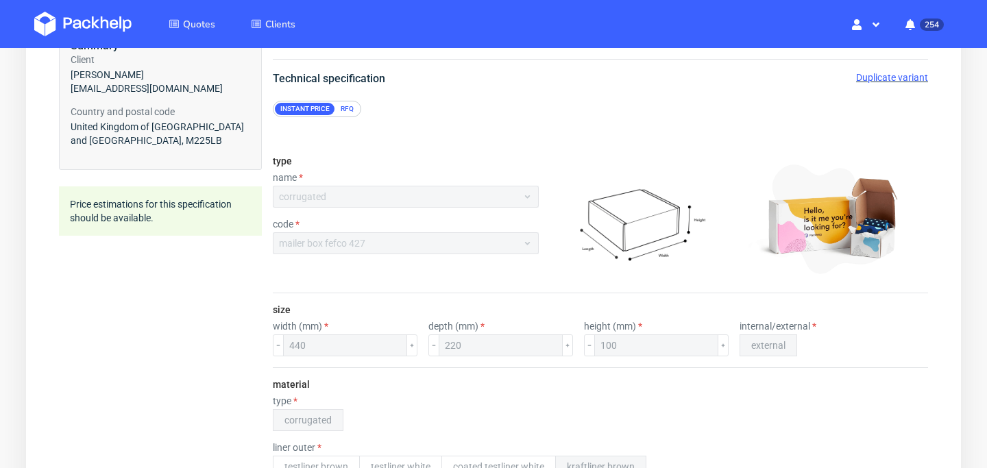
click at [914, 78] on span "Duplicate variant" at bounding box center [892, 77] width 72 height 11
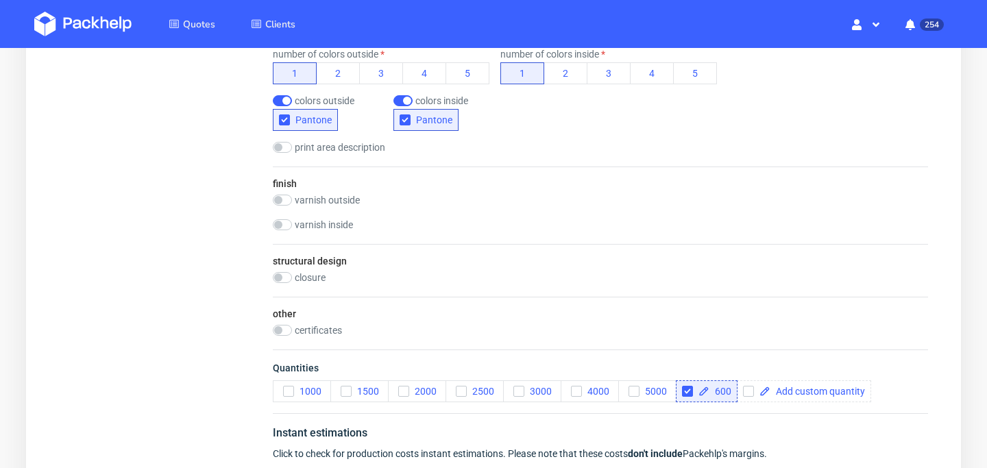
scroll to position [914, 0]
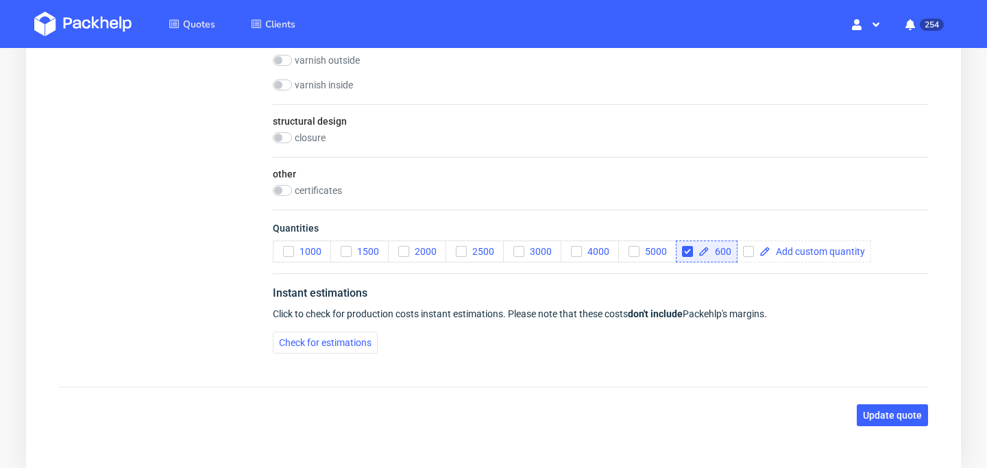
click at [719, 250] on span "600" at bounding box center [721, 252] width 22 height 10
click at [358, 343] on span "Check for estimations" at bounding box center [325, 343] width 93 height 10
checkbox input "true"
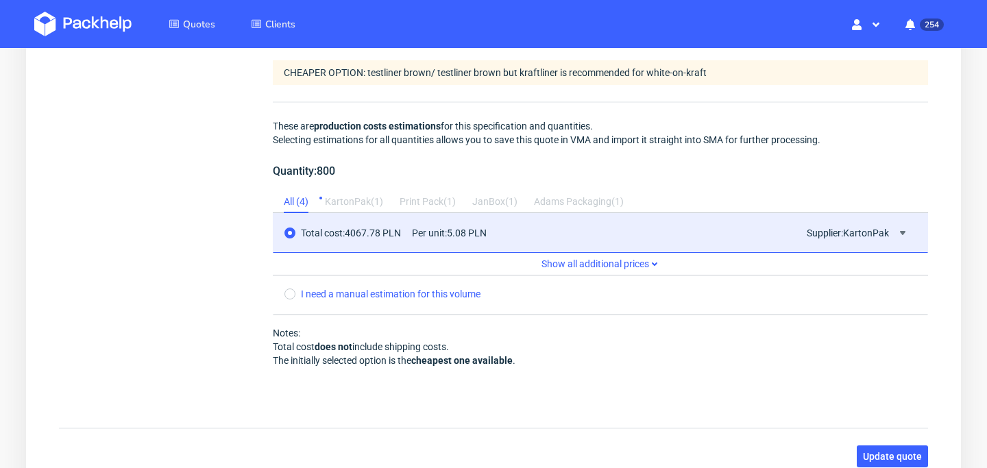
scroll to position [1334, 0]
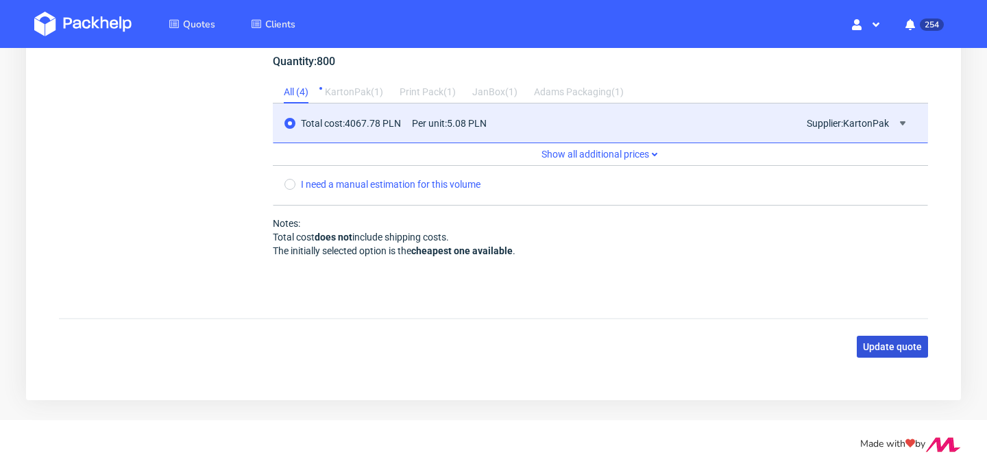
click at [901, 347] on span "Update quote" at bounding box center [892, 347] width 59 height 10
